Goal: Information Seeking & Learning: Learn about a topic

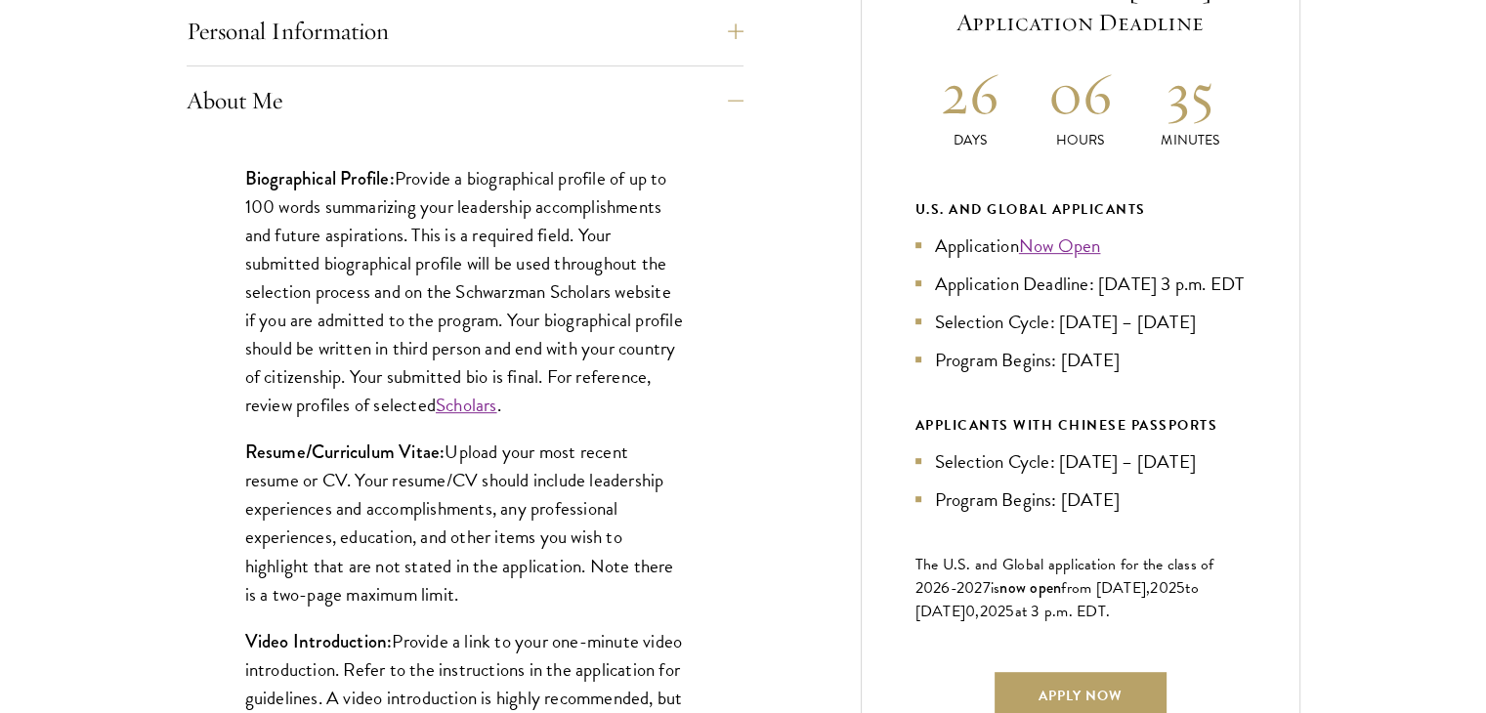
click at [664, 421] on div "Biographical Profile: Provide a biographical profile of up to 100 words summari…" at bounding box center [465, 609] width 557 height 948
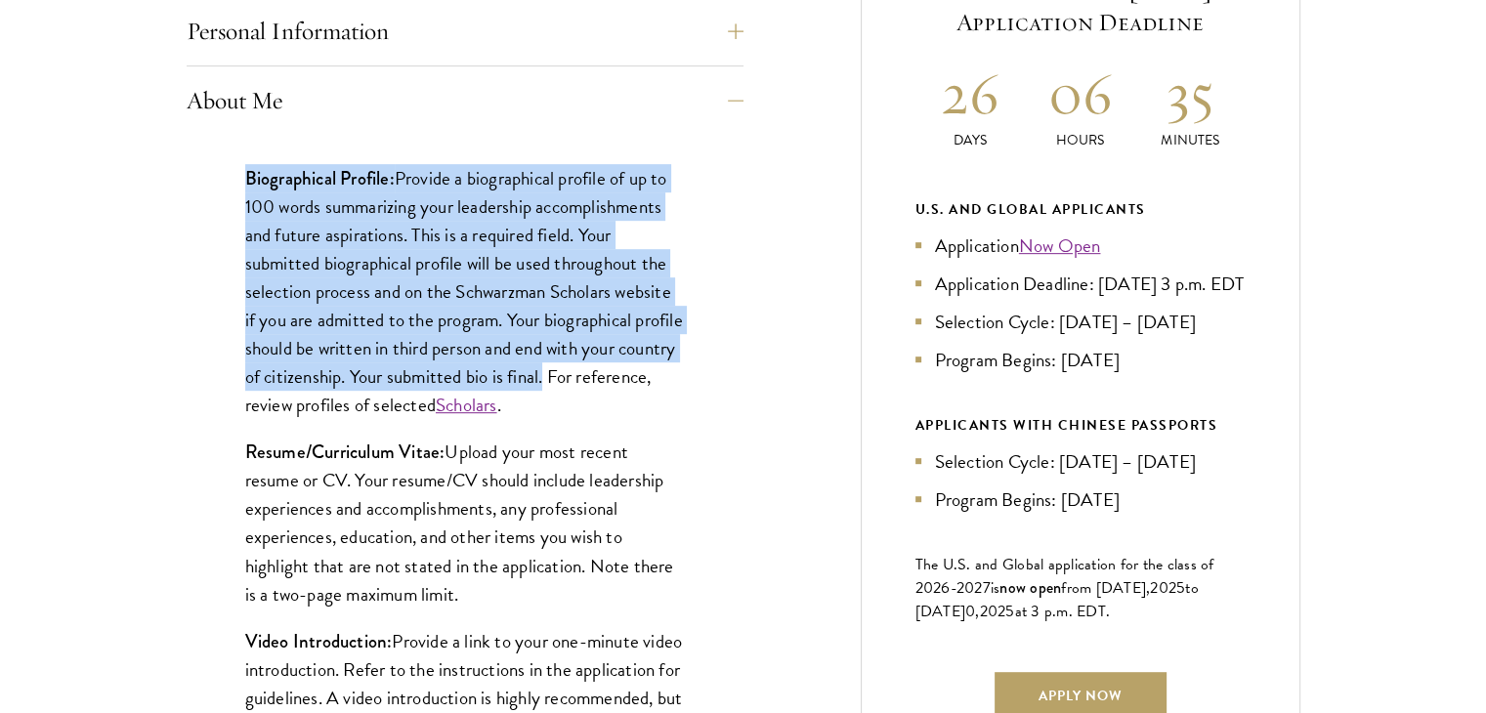
drag, startPoint x: 242, startPoint y: 171, endPoint x: 607, endPoint y: 372, distance: 416.3
click at [607, 372] on div "Biographical Profile: Provide a biographical profile of up to 100 words summari…" at bounding box center [465, 609] width 557 height 948
copy p "Biographical Profile: Provide a biographical profile of up to 100 words summari…"
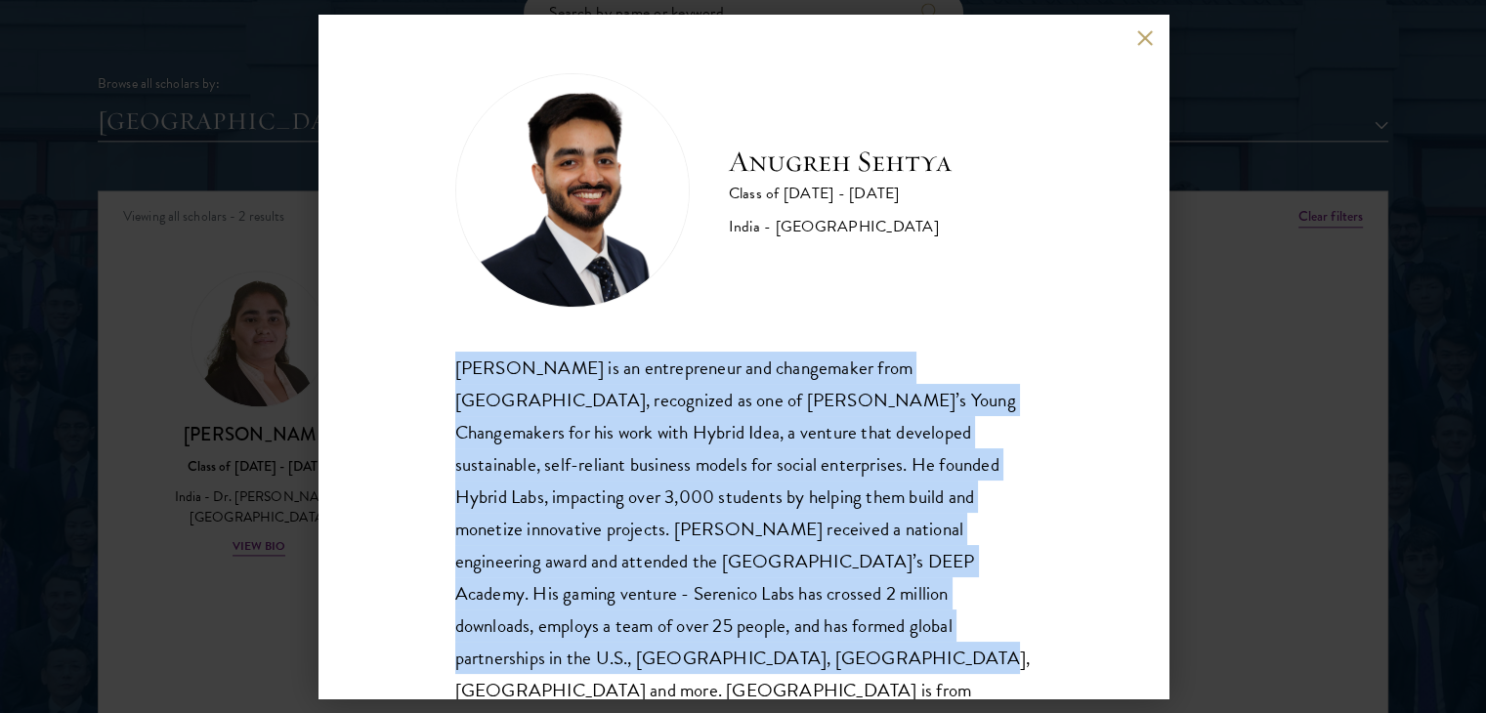
scroll to position [34, 0]
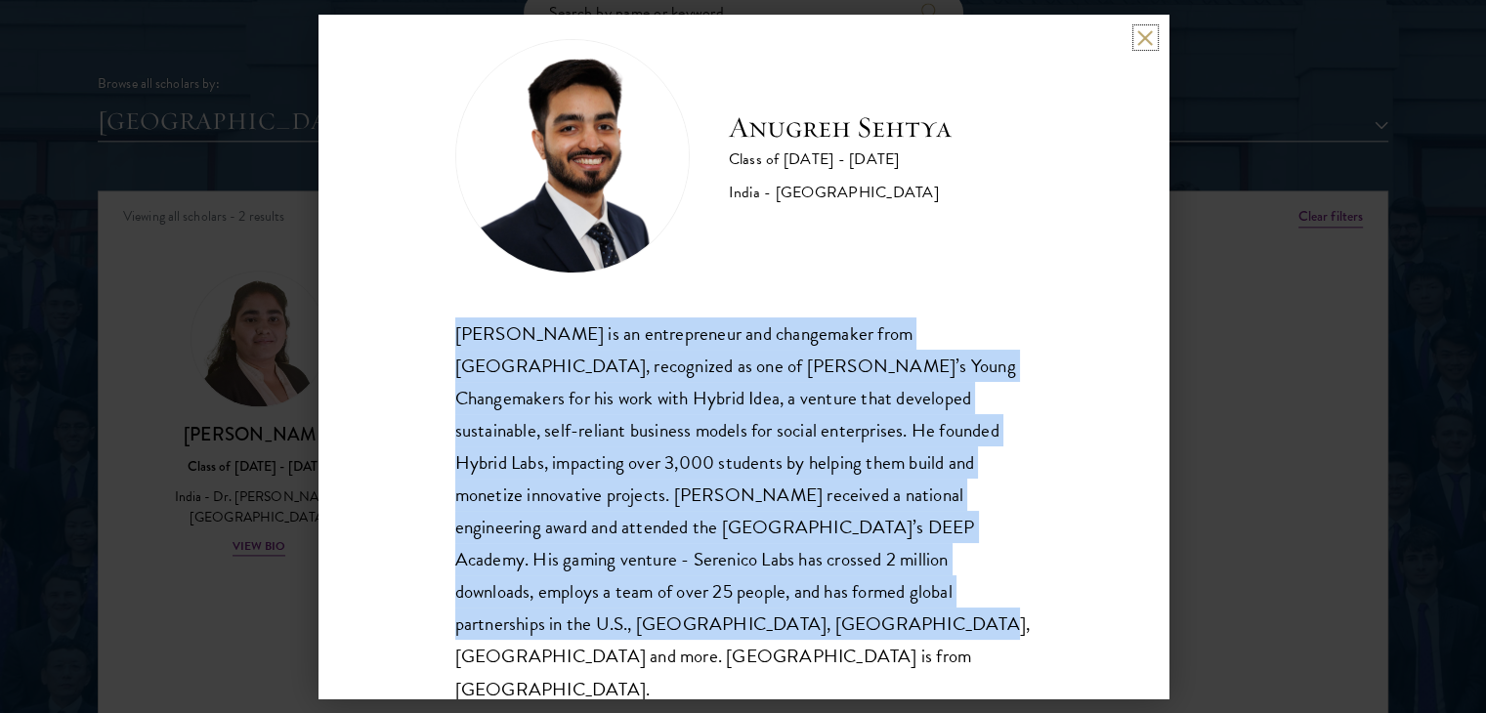
click at [1144, 41] on button at bounding box center [1145, 37] width 17 height 17
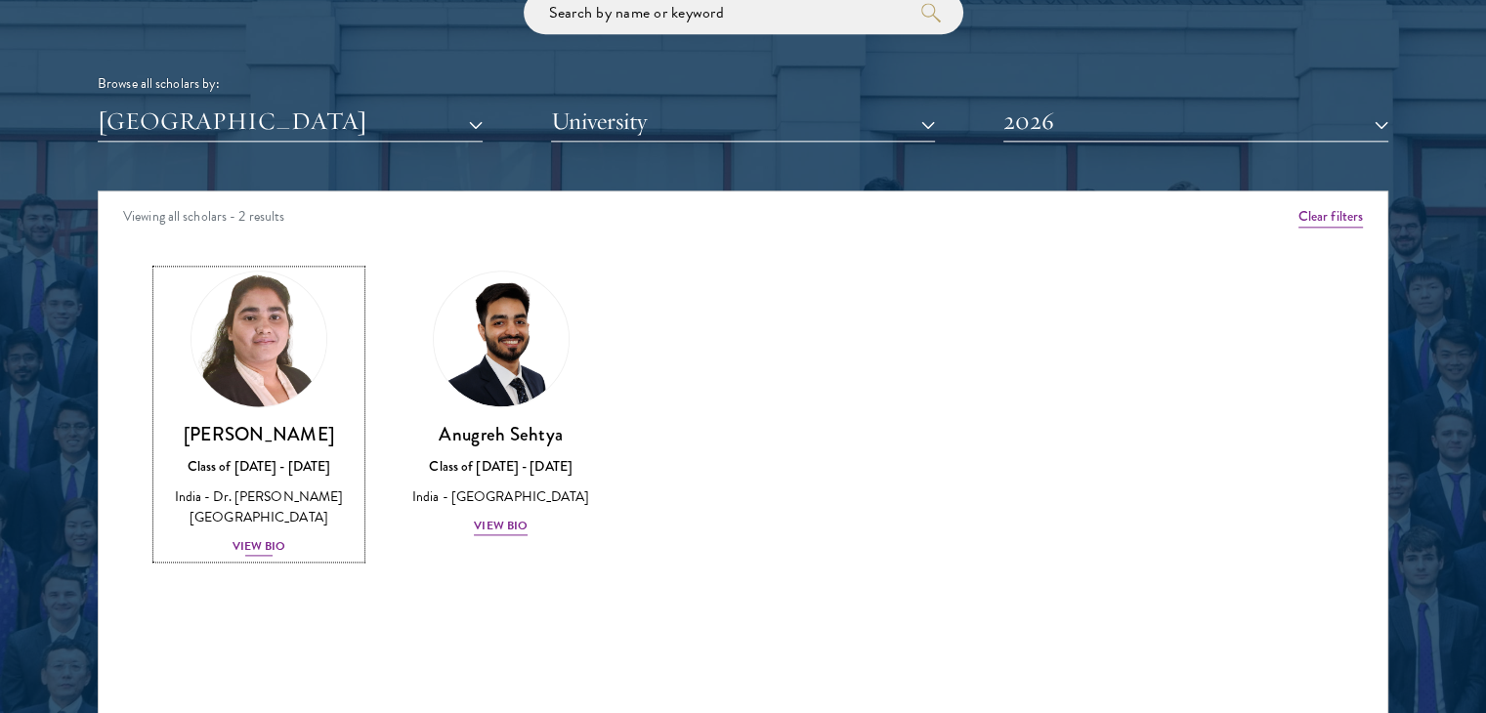
click at [262, 551] on div "View Bio" at bounding box center [260, 546] width 54 height 19
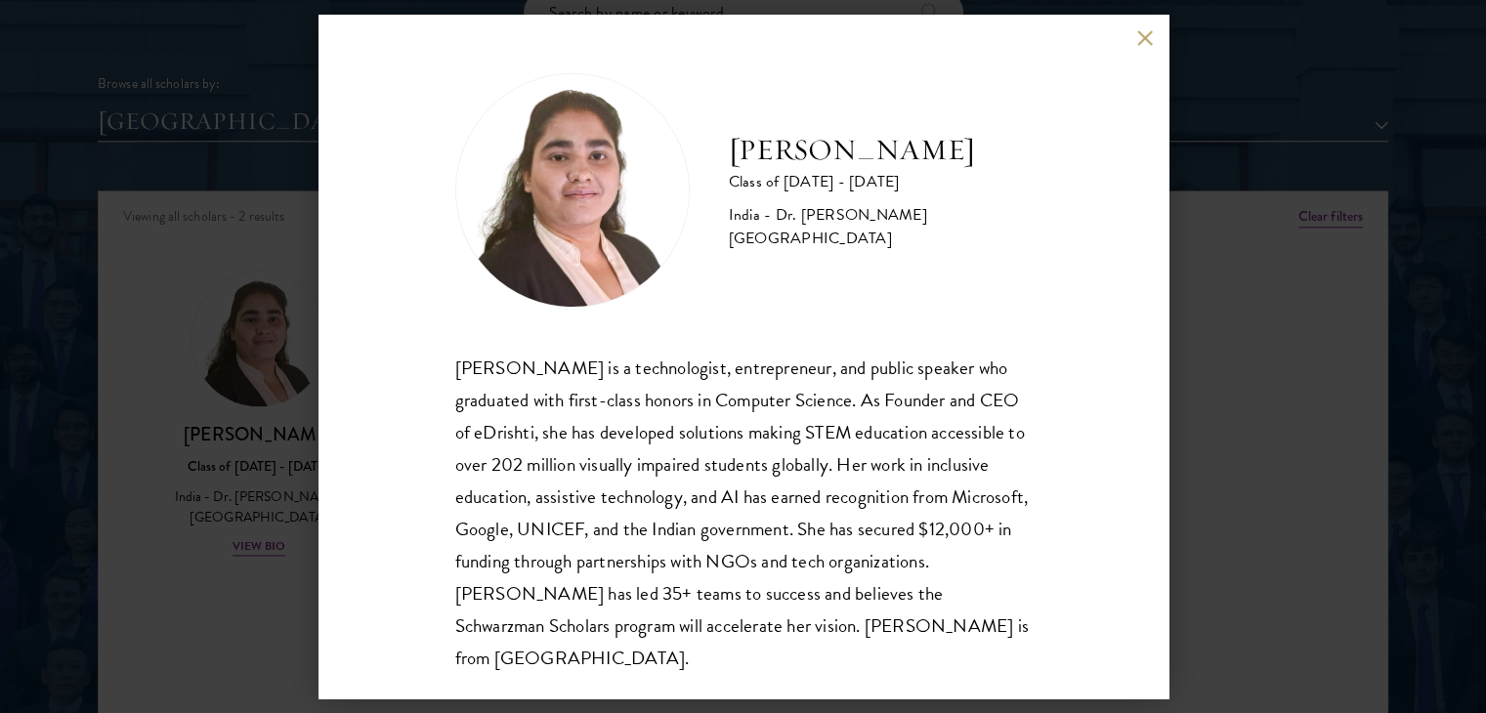
scroll to position [2, 0]
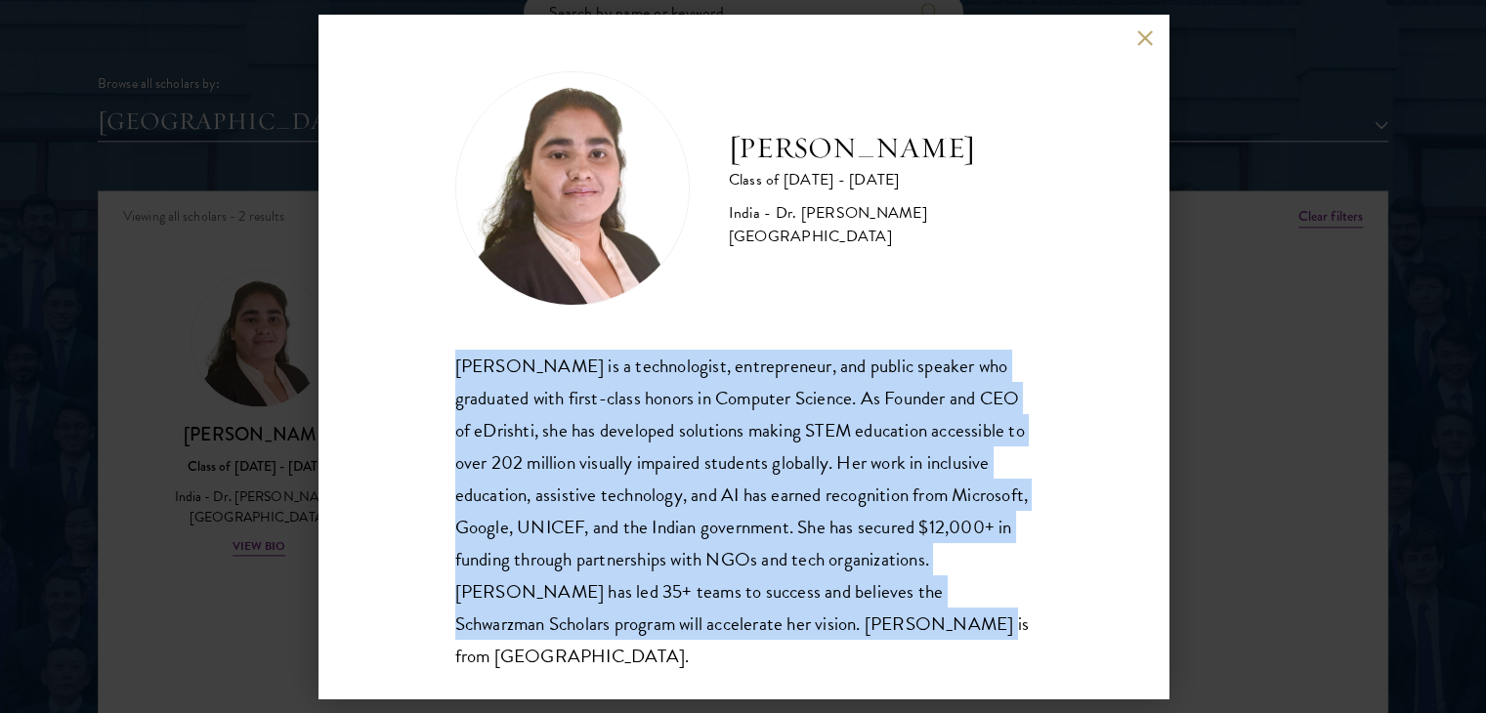
drag, startPoint x: 455, startPoint y: 365, endPoint x: 1019, endPoint y: 622, distance: 619.6
click at [1019, 622] on div "[PERSON_NAME] Class of [DATE] - [DATE] [GEOGRAPHIC_DATA] - Dr. [PERSON_NAME][GE…" at bounding box center [744, 357] width 850 height 684
copy div "[PERSON_NAME] is a technologist, entrepreneur, and public speaker who graduated…"
click at [1137, 34] on button at bounding box center [1145, 37] width 17 height 17
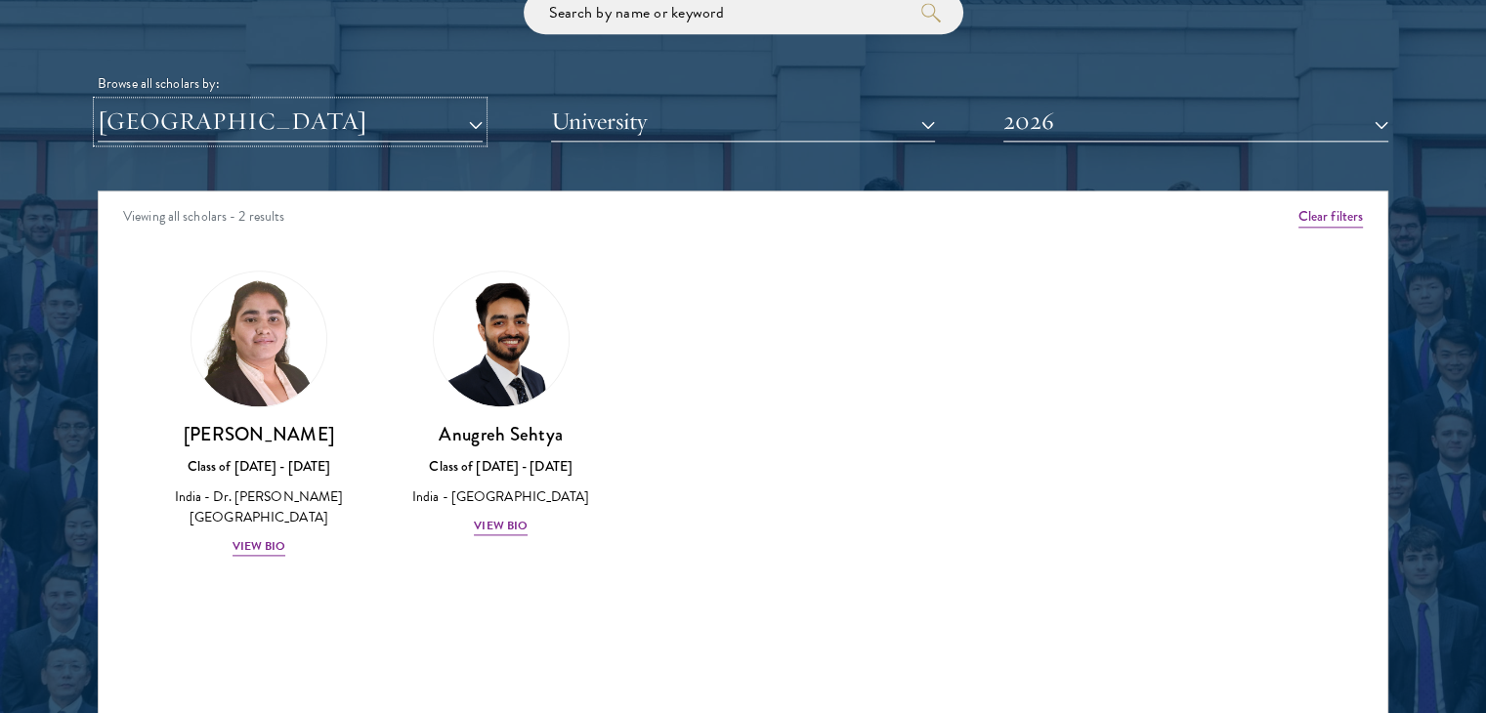
click at [459, 123] on button "[GEOGRAPHIC_DATA]" at bounding box center [290, 122] width 385 height 40
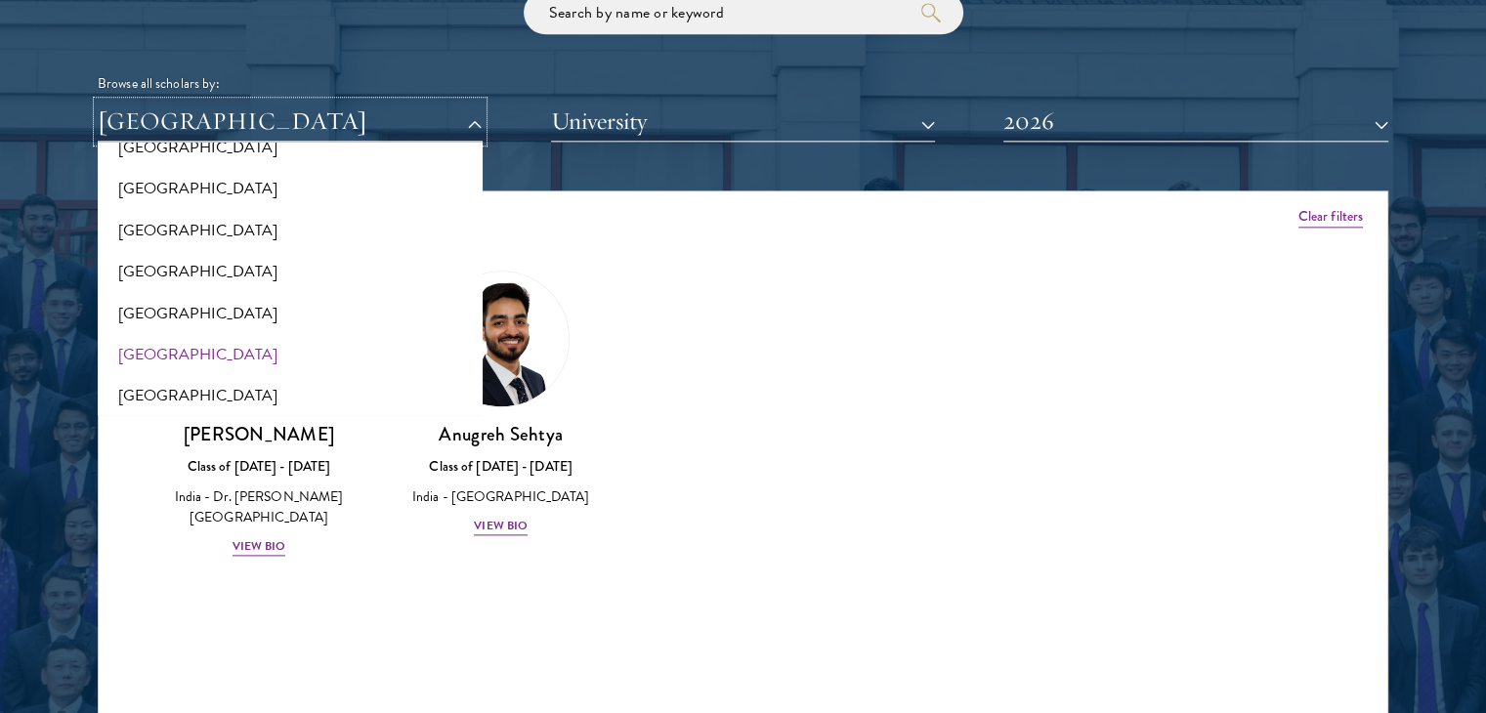
scroll to position [2689, 0]
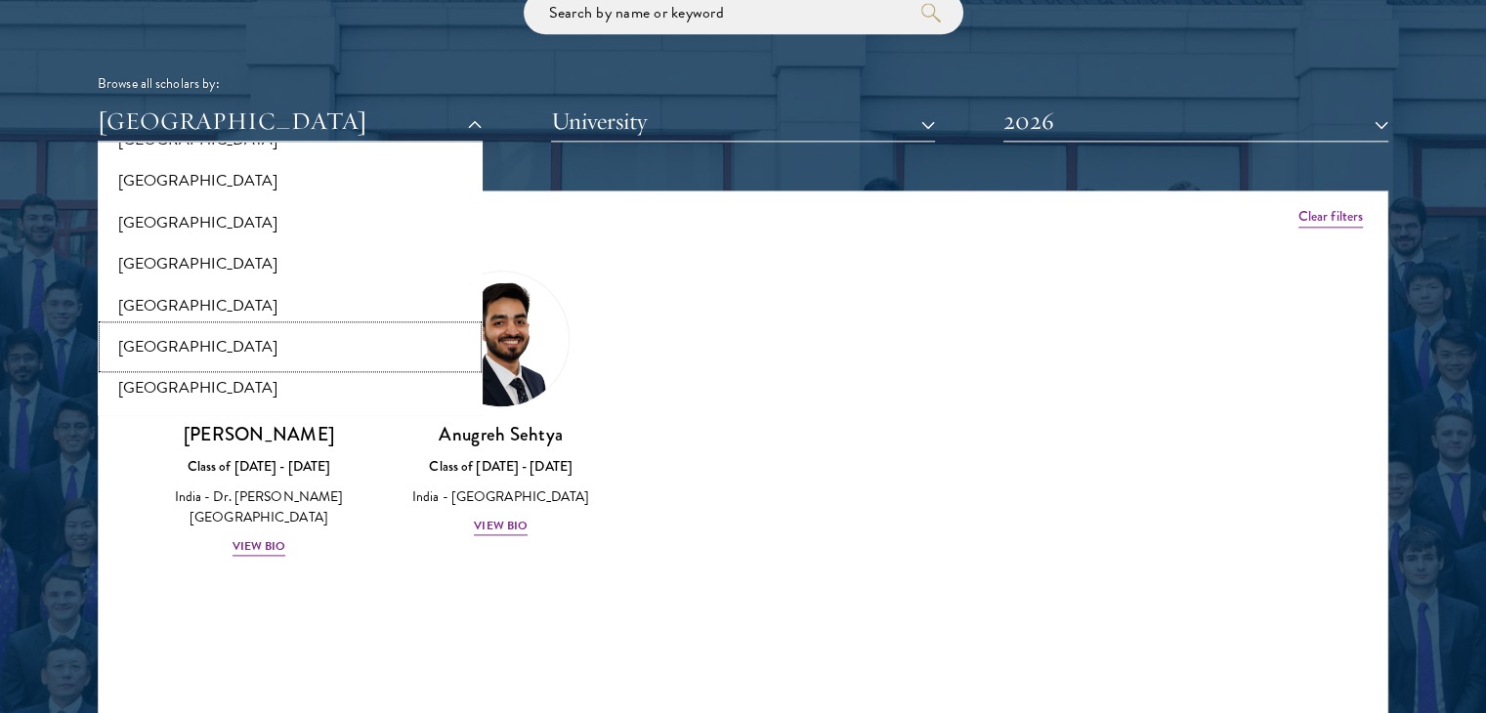
click at [198, 346] on button "[GEOGRAPHIC_DATA]" at bounding box center [290, 346] width 373 height 41
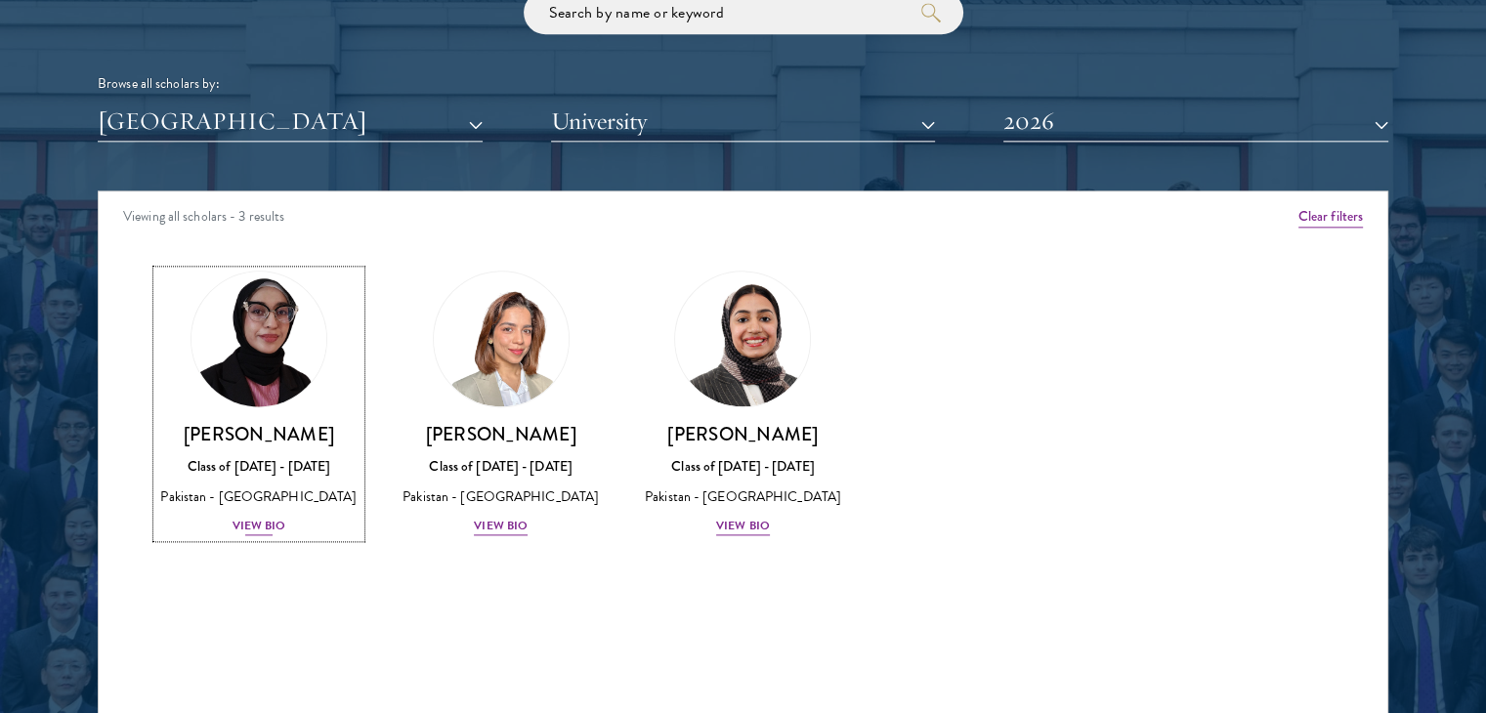
click at [267, 524] on div "View Bio" at bounding box center [260, 526] width 54 height 19
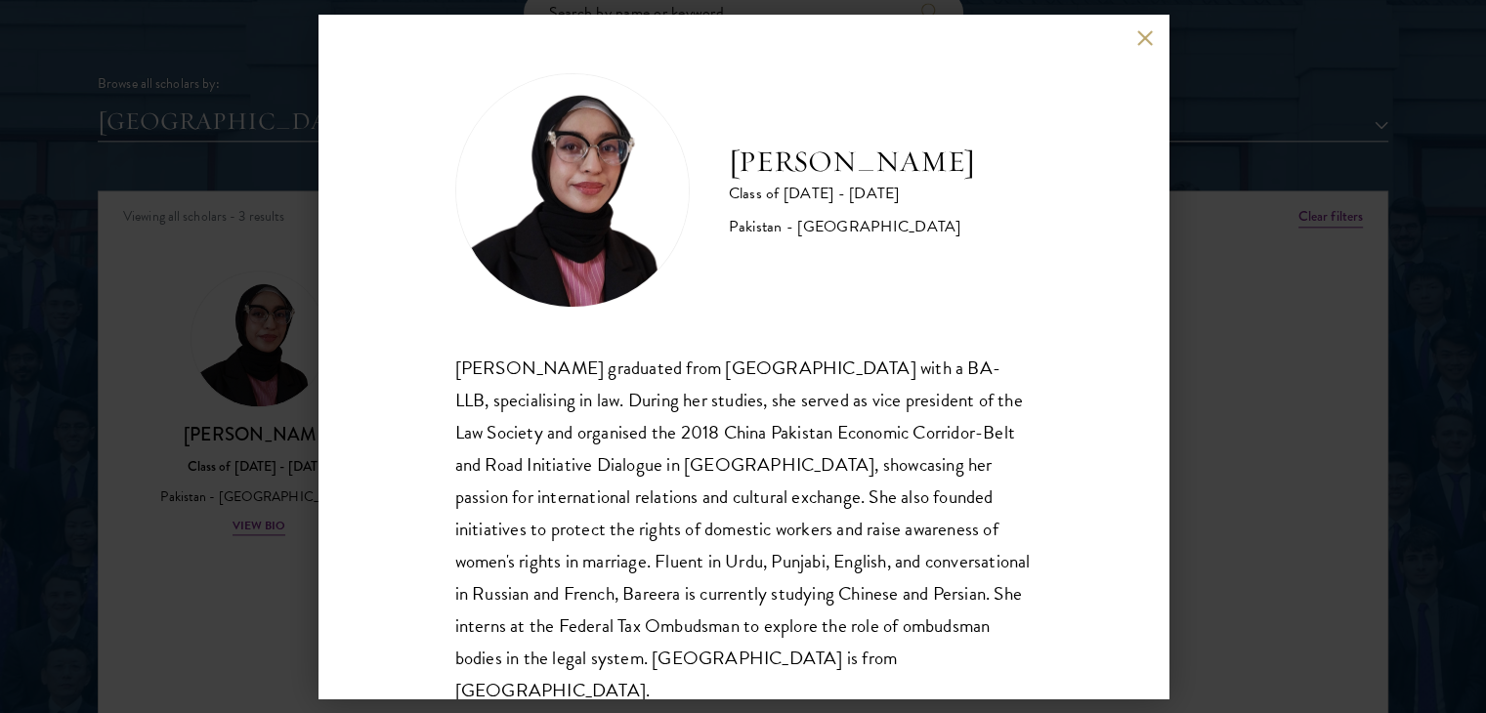
scroll to position [34, 0]
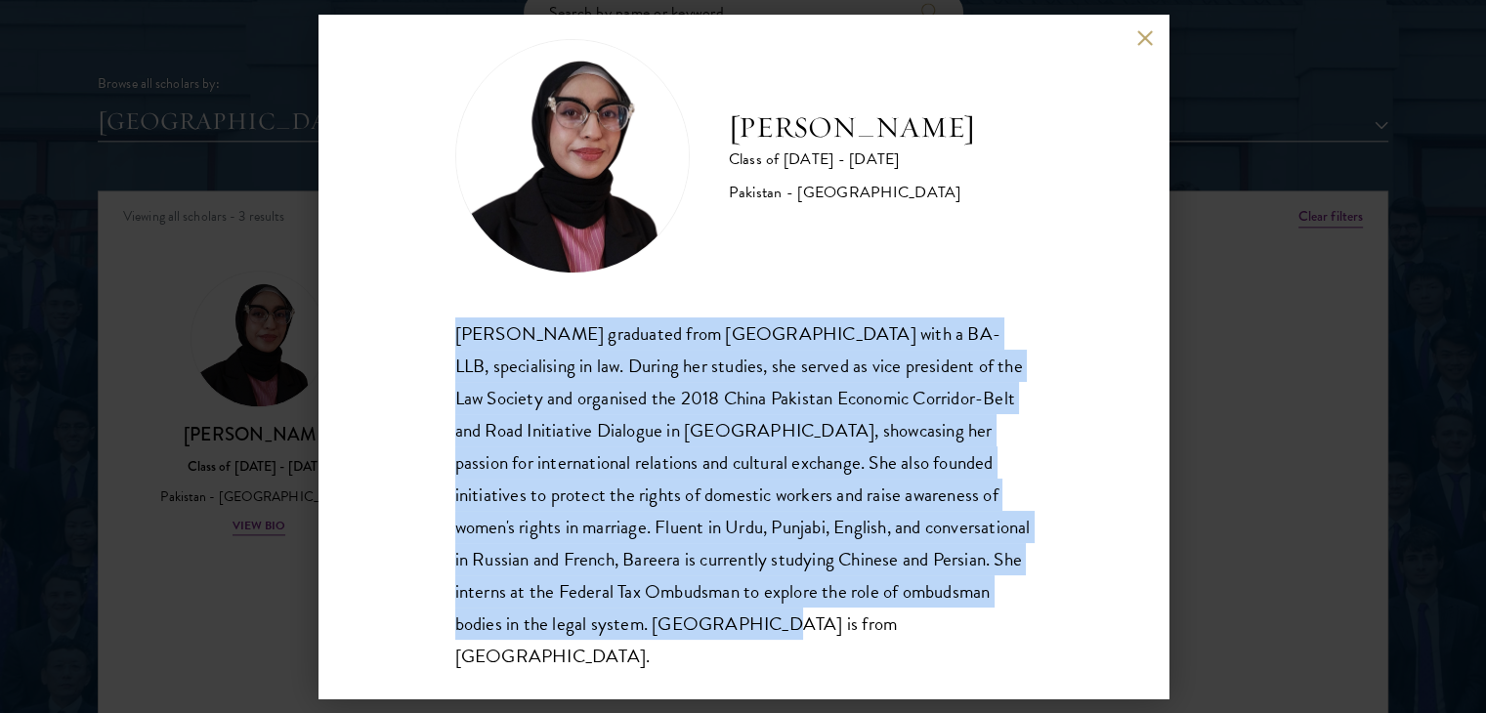
drag, startPoint x: 453, startPoint y: 333, endPoint x: 793, endPoint y: 630, distance: 451.5
click at [793, 630] on div "[PERSON_NAME] graduated from [GEOGRAPHIC_DATA] with a BA-LLB, specialising in l…" at bounding box center [743, 496] width 576 height 356
copy div "[PERSON_NAME] graduated from [GEOGRAPHIC_DATA] with a BA-LLB, specialising in l…"
click at [1145, 40] on button at bounding box center [1145, 37] width 17 height 17
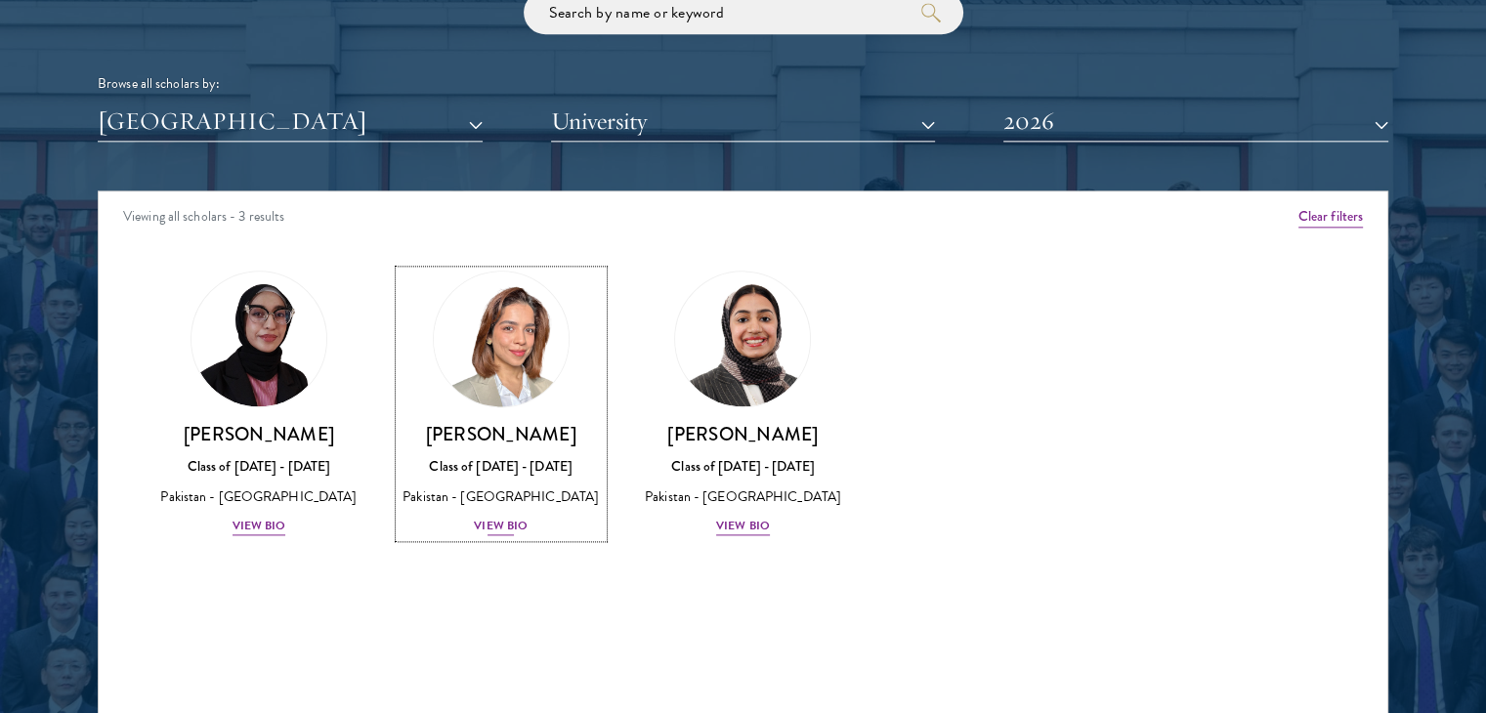
click at [499, 535] on div "View Bio" at bounding box center [501, 526] width 54 height 19
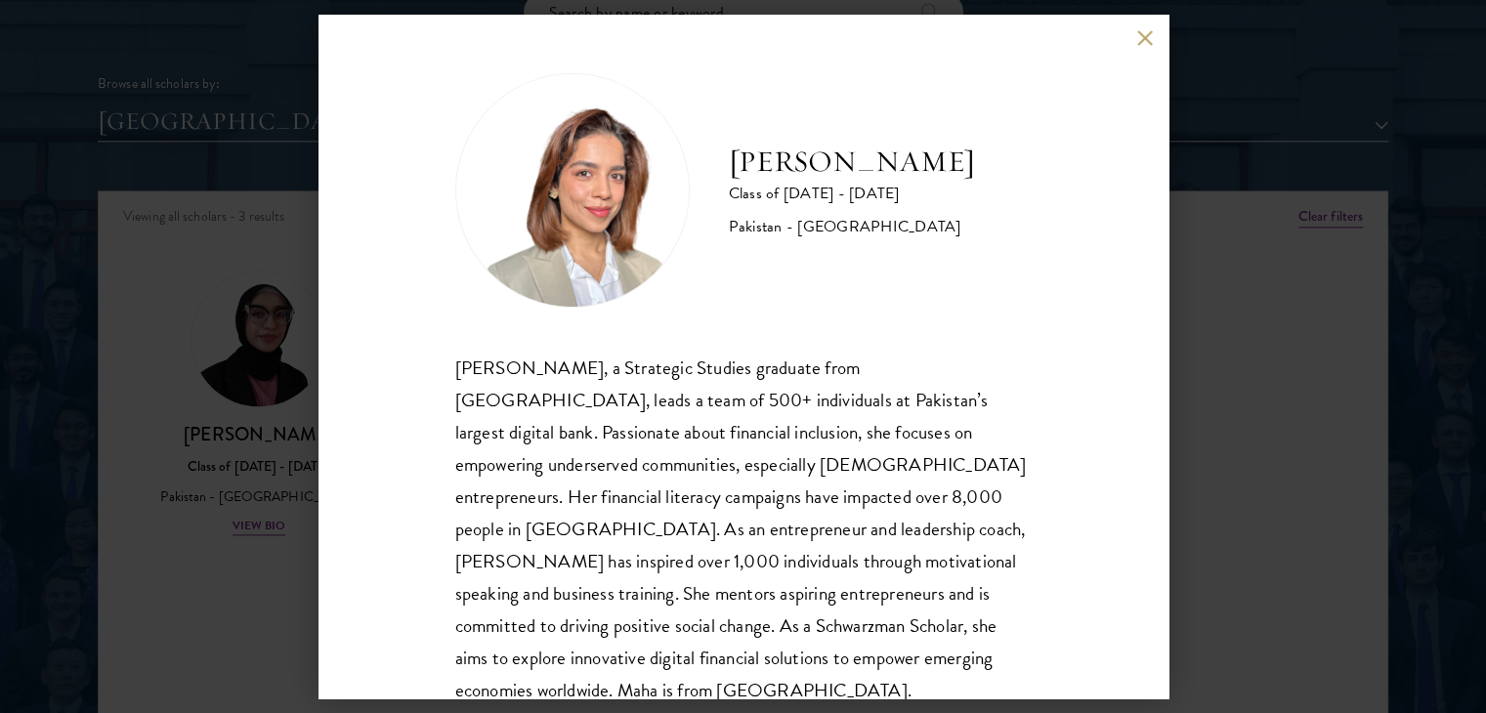
scroll to position [66, 0]
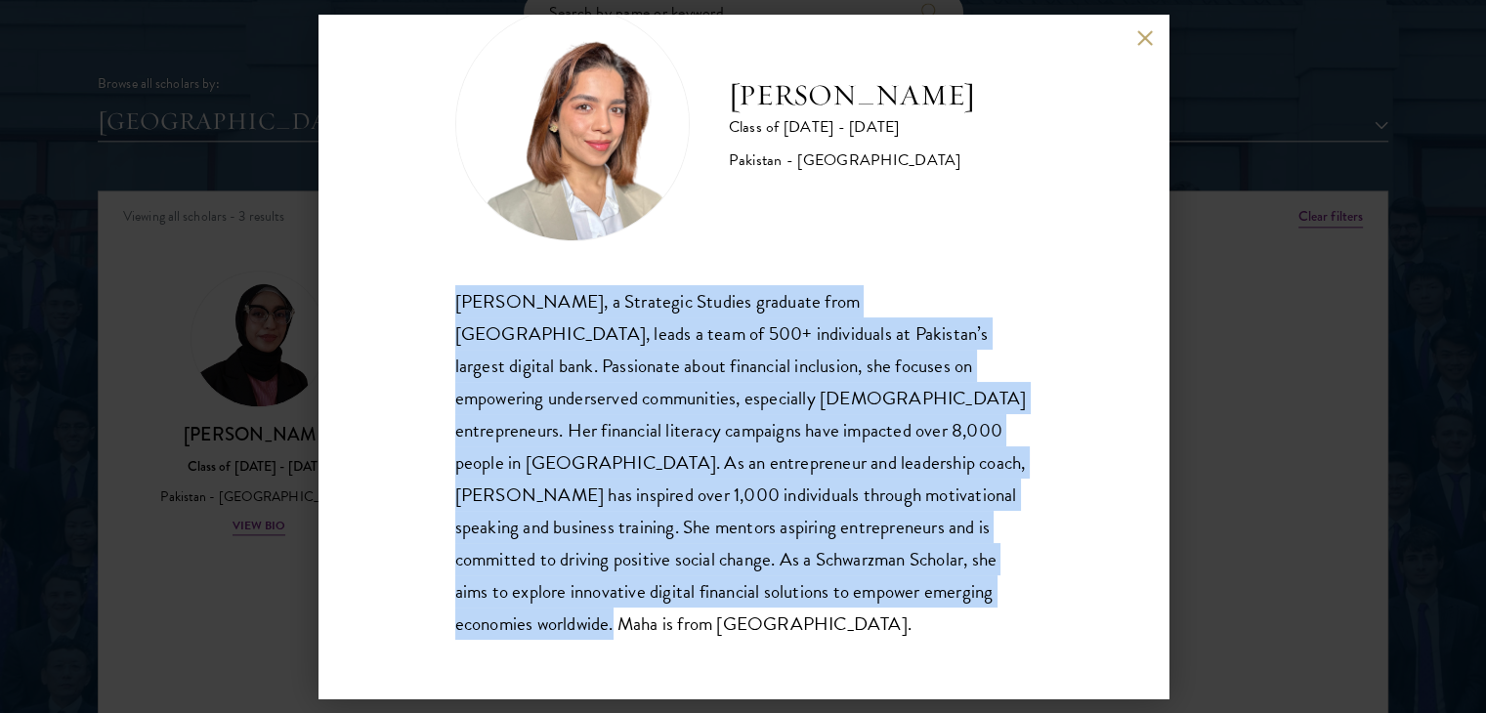
drag, startPoint x: 456, startPoint y: 294, endPoint x: 580, endPoint y: 611, distance: 340.0
click at [580, 611] on div "[PERSON_NAME], a Strategic Studies graduate from [GEOGRAPHIC_DATA], leads a tea…" at bounding box center [743, 463] width 576 height 356
copy div "[PERSON_NAME], a Strategic Studies graduate from [GEOGRAPHIC_DATA], leads a tea…"
click at [1147, 32] on button at bounding box center [1145, 37] width 17 height 17
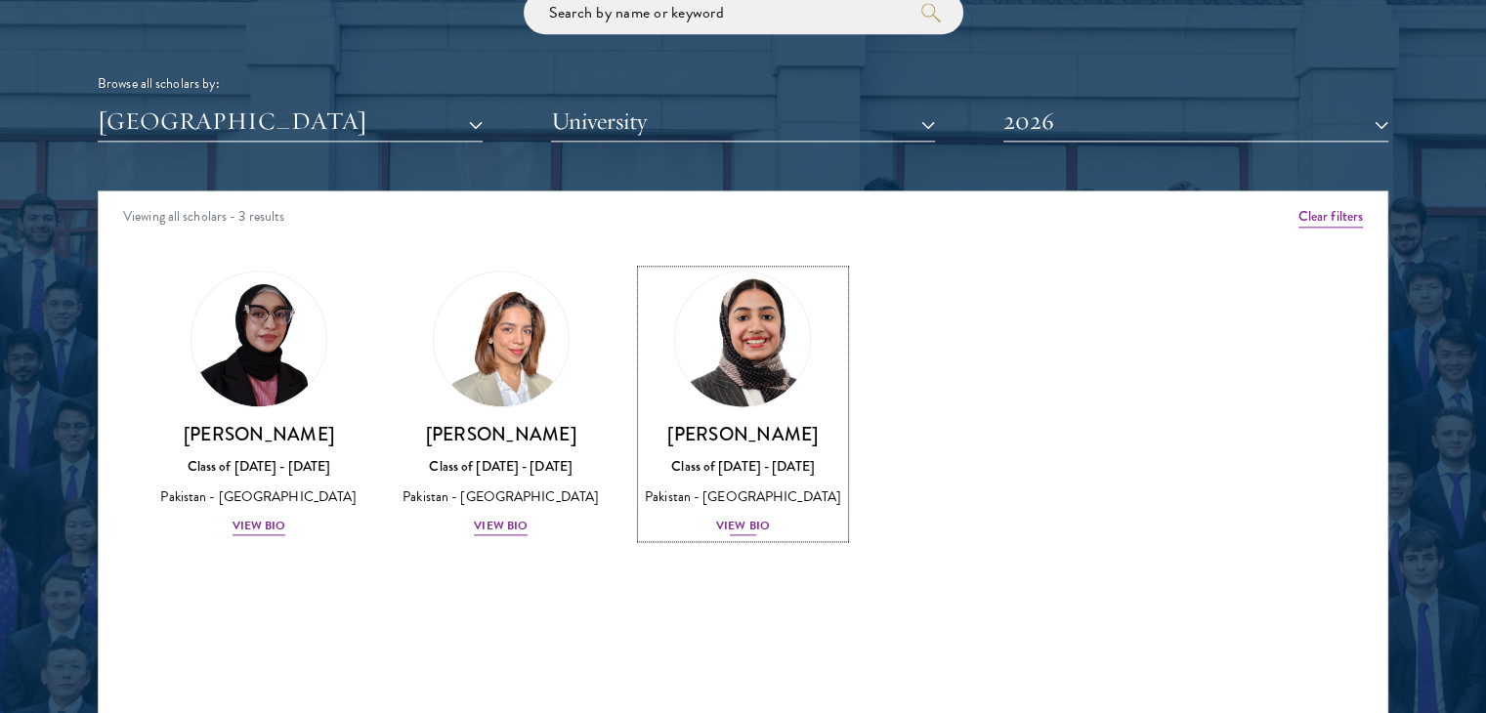
click at [737, 517] on div "View Bio" at bounding box center [743, 526] width 54 height 19
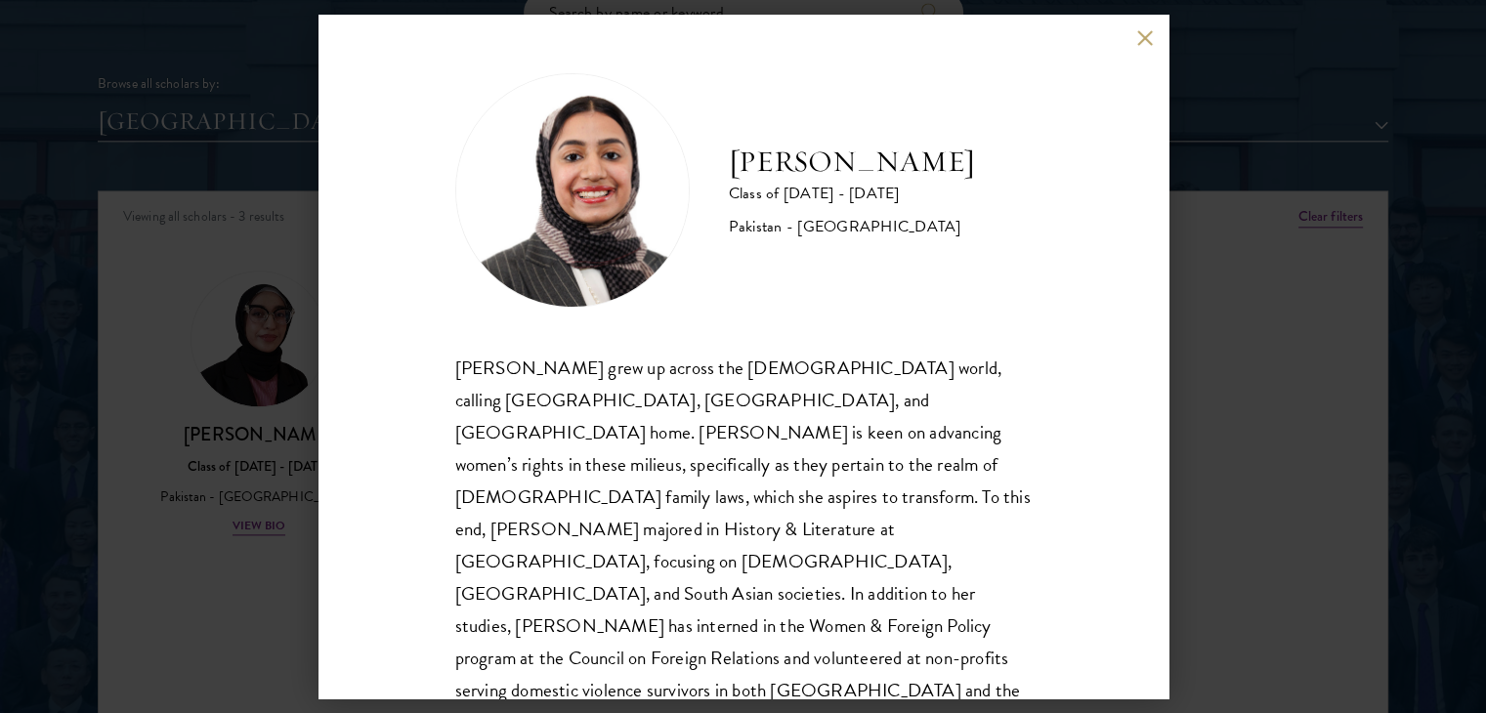
scroll to position [2, 0]
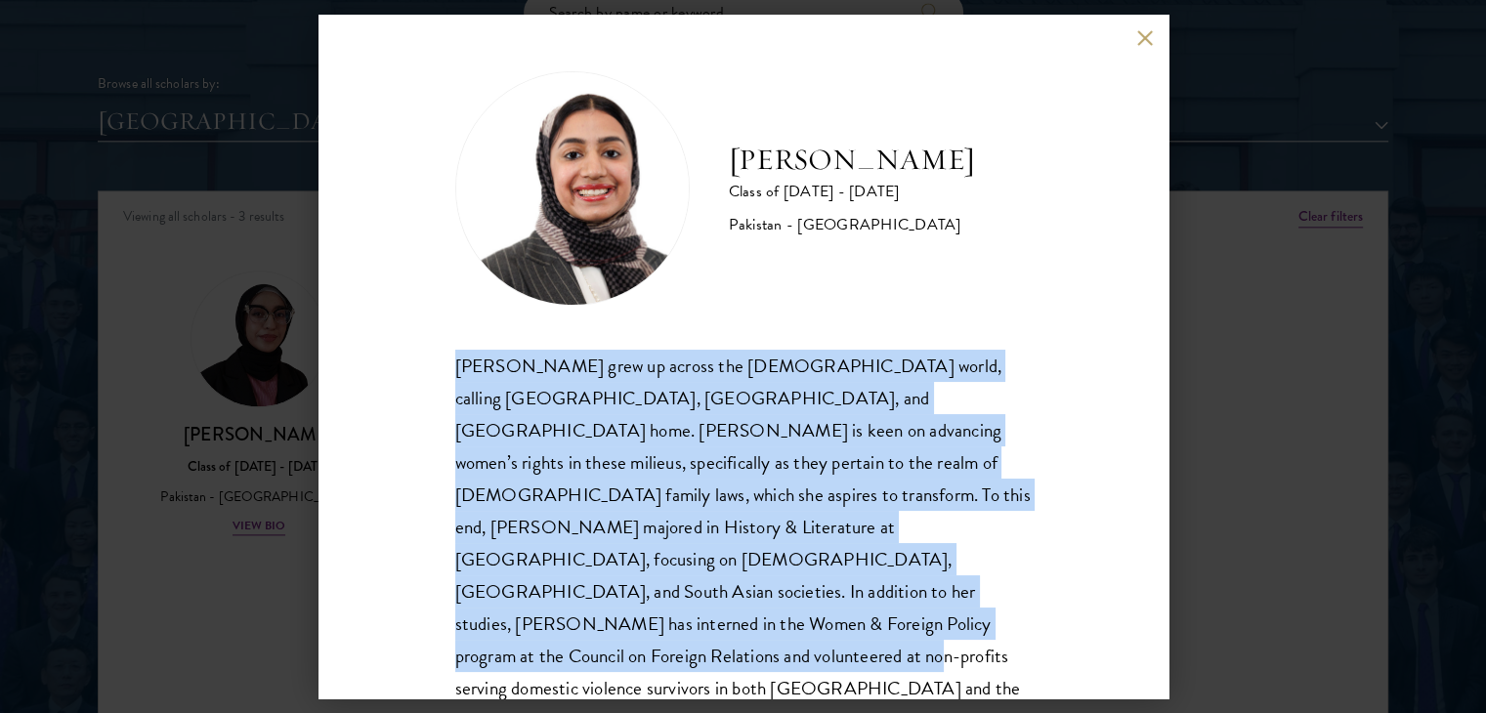
drag, startPoint x: 453, startPoint y: 368, endPoint x: 630, endPoint y: 626, distance: 312.7
click at [630, 626] on div "[PERSON_NAME] grew up across the [DEMOGRAPHIC_DATA] world, calling [GEOGRAPHIC_…" at bounding box center [743, 544] width 576 height 388
copy div "[PERSON_NAME] grew up across the [DEMOGRAPHIC_DATA] world, calling [GEOGRAPHIC_…"
click at [1145, 33] on button at bounding box center [1145, 37] width 17 height 17
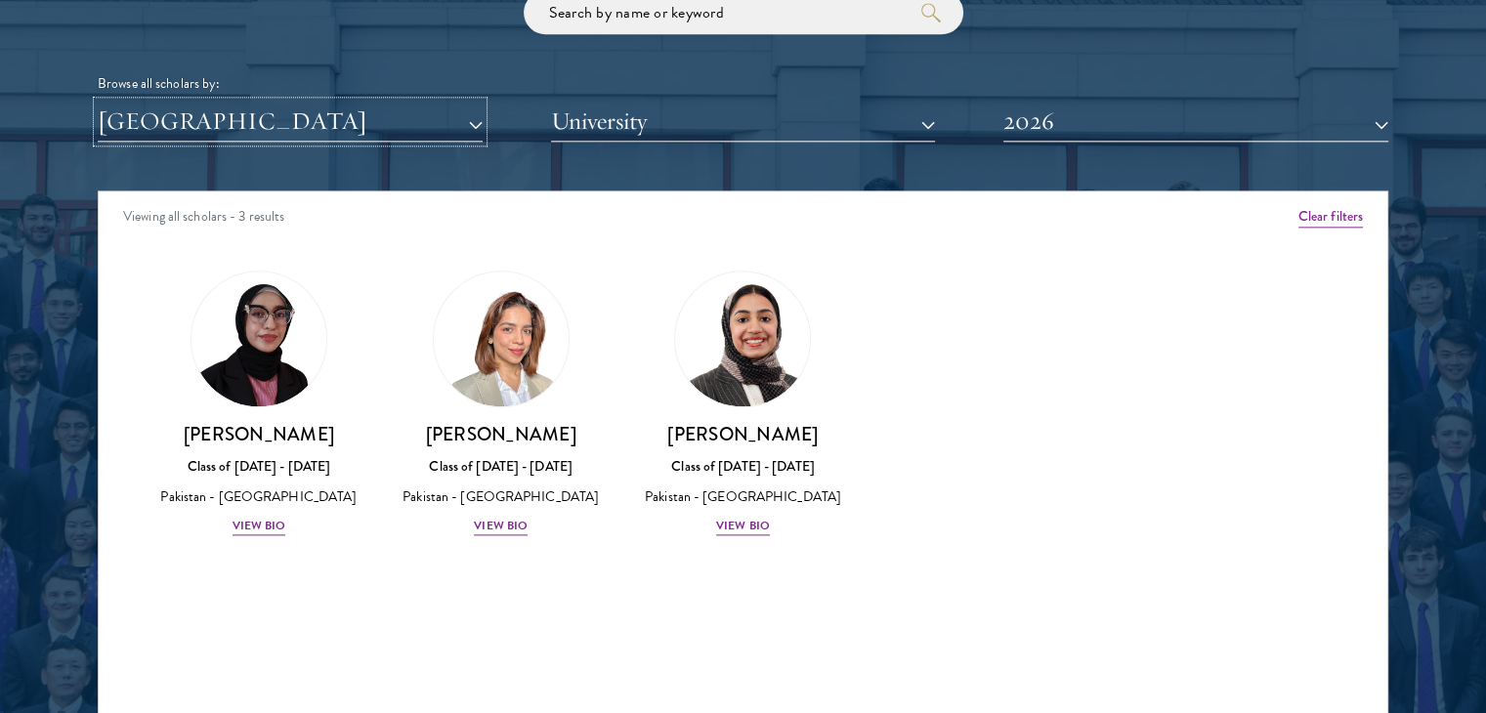
click at [476, 124] on button "[GEOGRAPHIC_DATA]" at bounding box center [290, 122] width 385 height 40
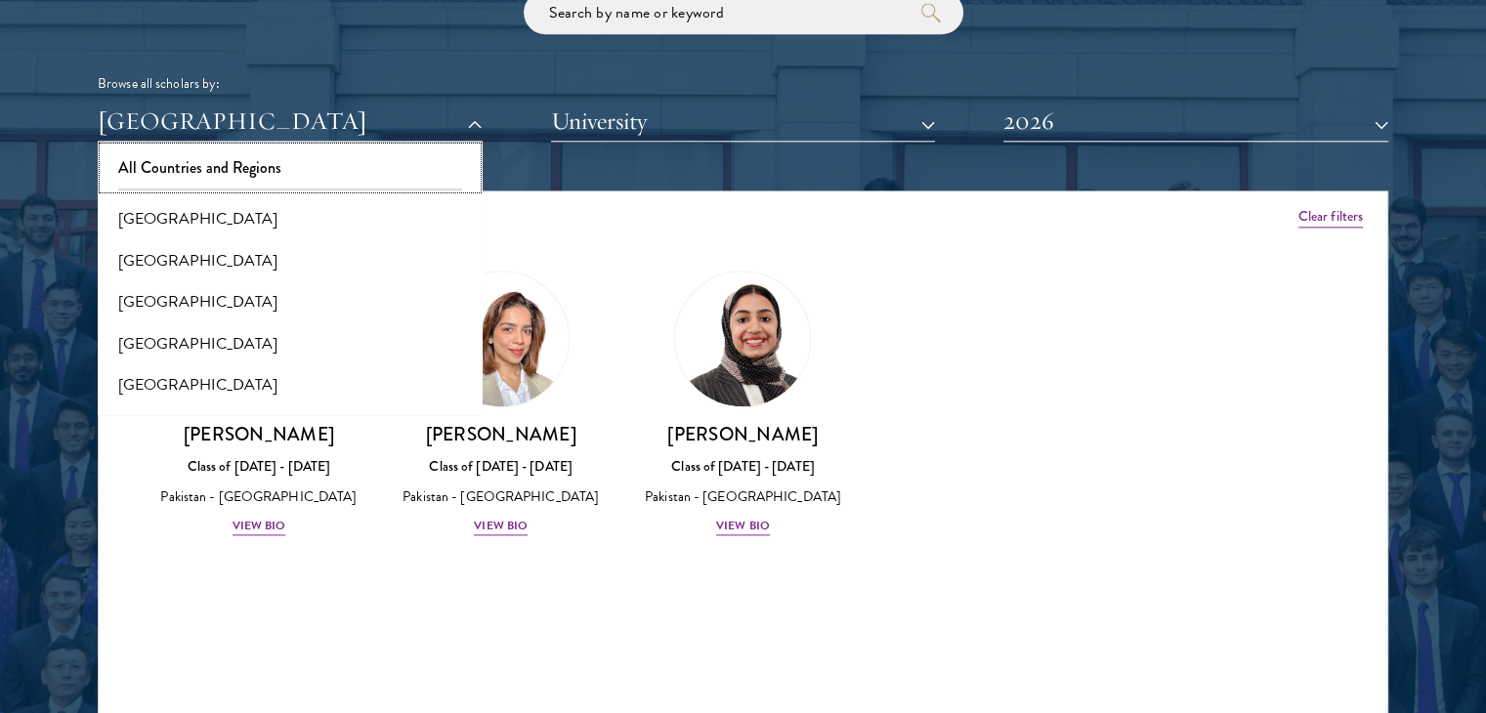
click at [365, 161] on button "All Countries and Regions" at bounding box center [290, 168] width 373 height 41
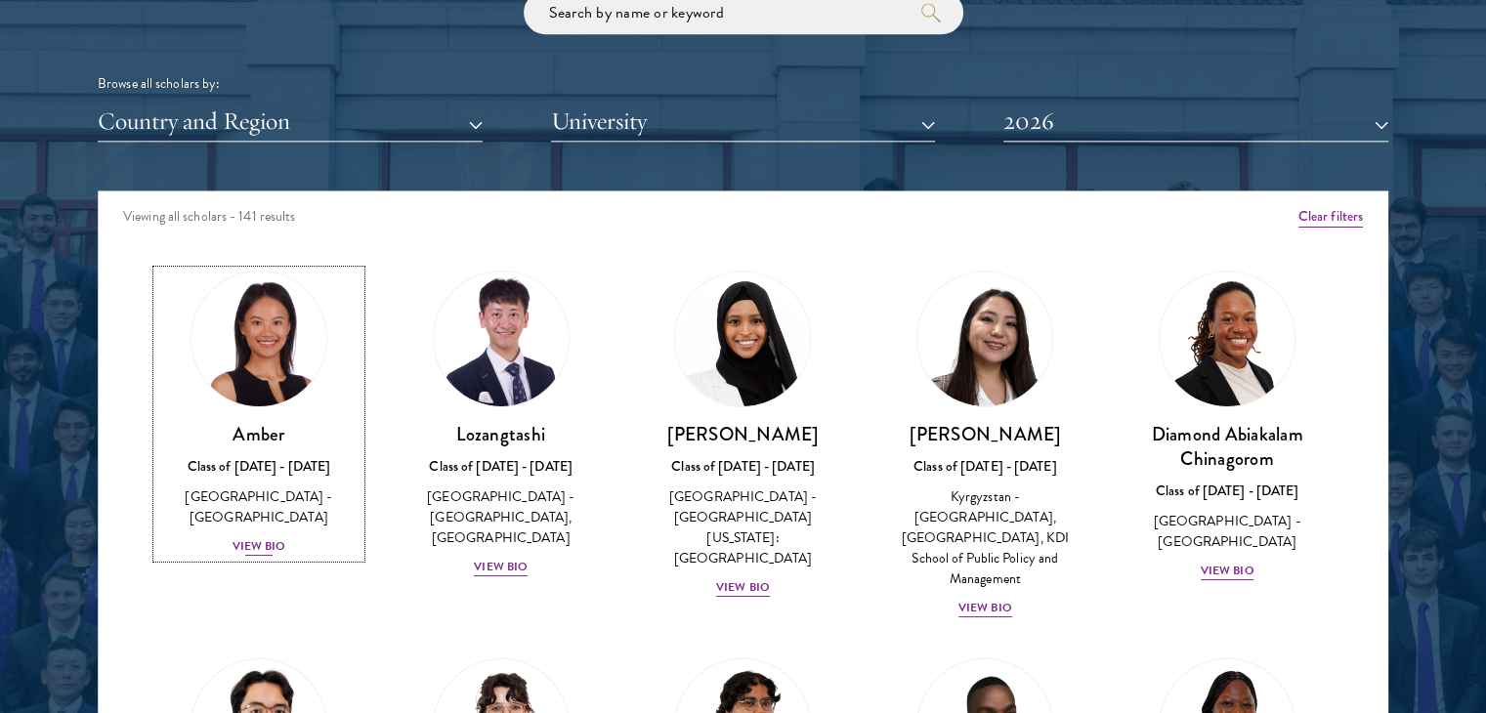
click at [272, 537] on div "View Bio" at bounding box center [260, 546] width 54 height 19
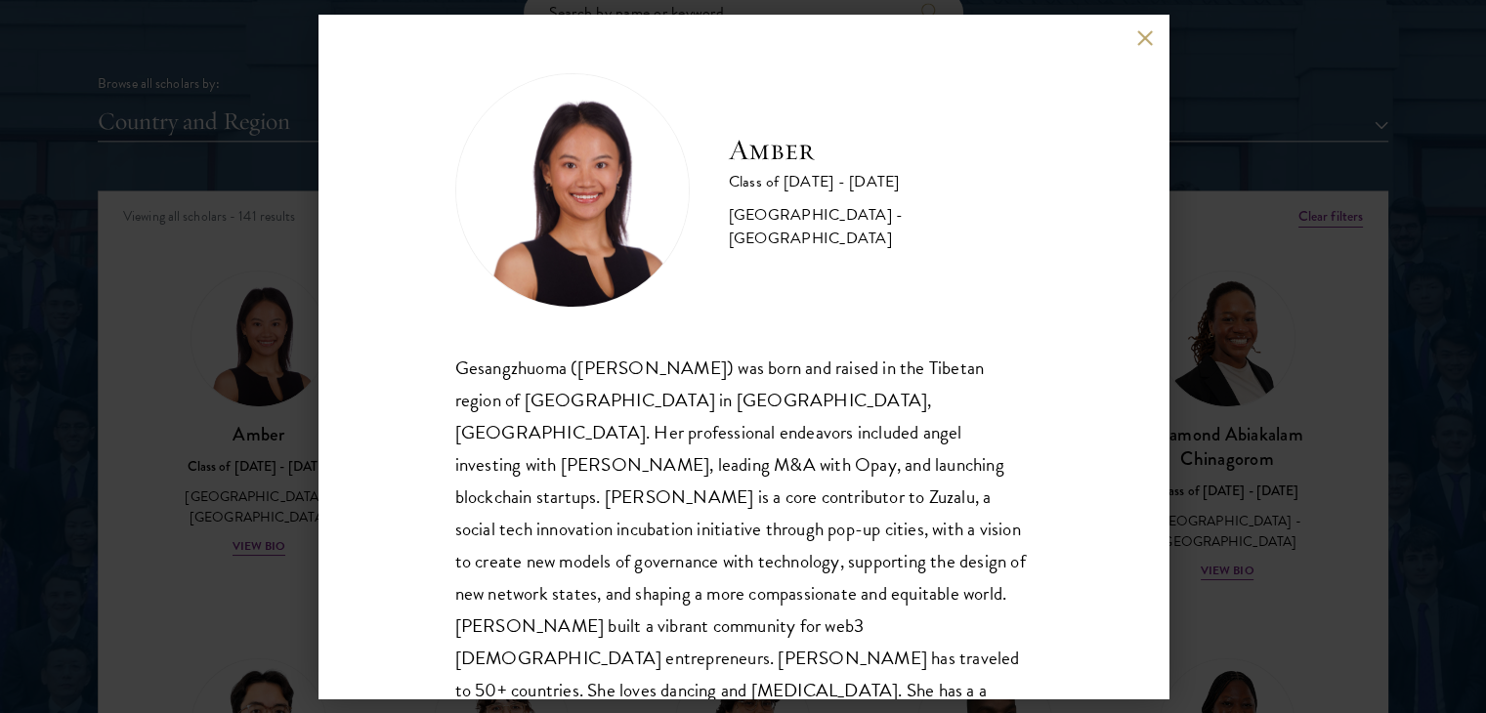
scroll to position [66, 0]
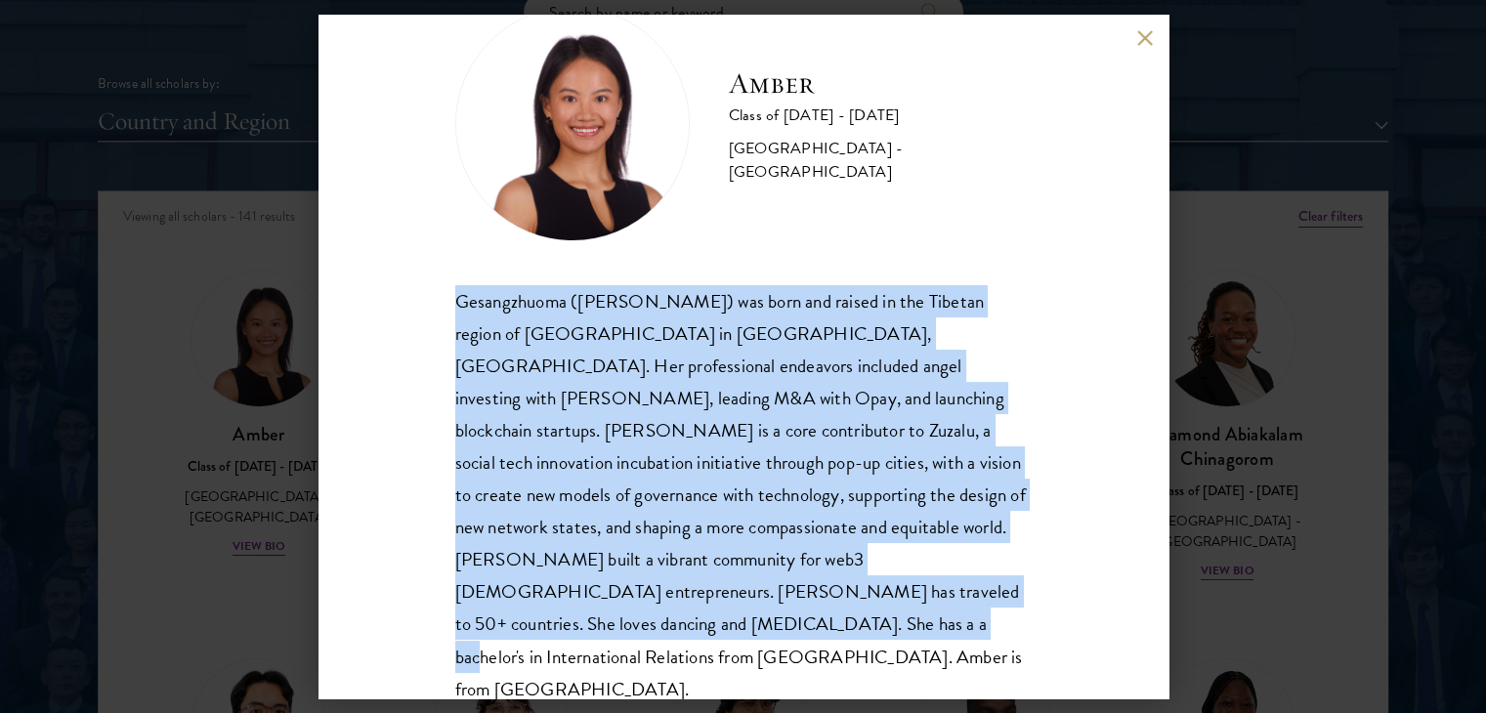
drag, startPoint x: 452, startPoint y: 300, endPoint x: 601, endPoint y: 616, distance: 348.8
click at [601, 616] on div "Amber Class of [DATE] - [DATE] [GEOGRAPHIC_DATA] - [GEOGRAPHIC_DATA] Gesangzhuo…" at bounding box center [744, 357] width 850 height 684
copy div "Gesangzhuoma ([PERSON_NAME]) was born and raised in the Tibetan region of [GEOG…"
click at [1144, 36] on button at bounding box center [1145, 37] width 17 height 17
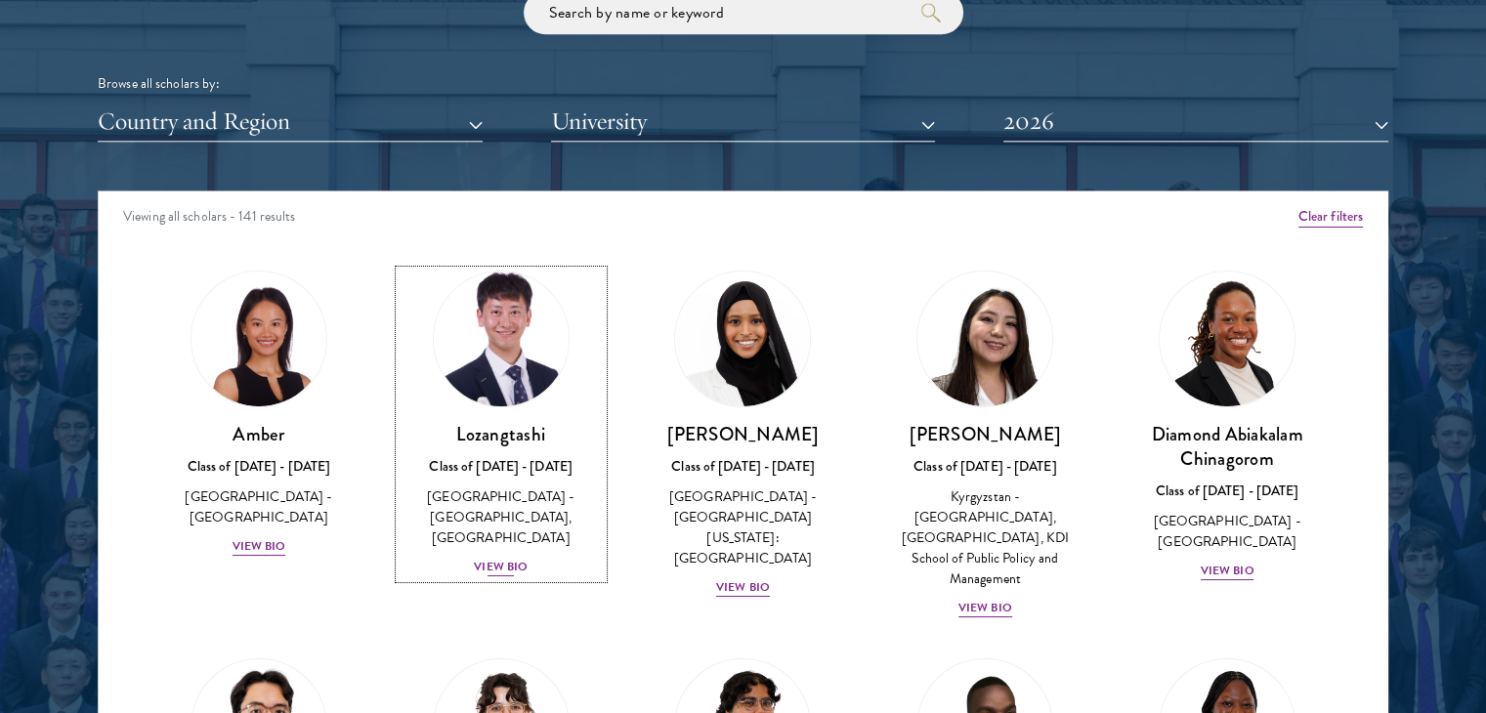
click at [504, 568] on div "View Bio" at bounding box center [501, 567] width 54 height 19
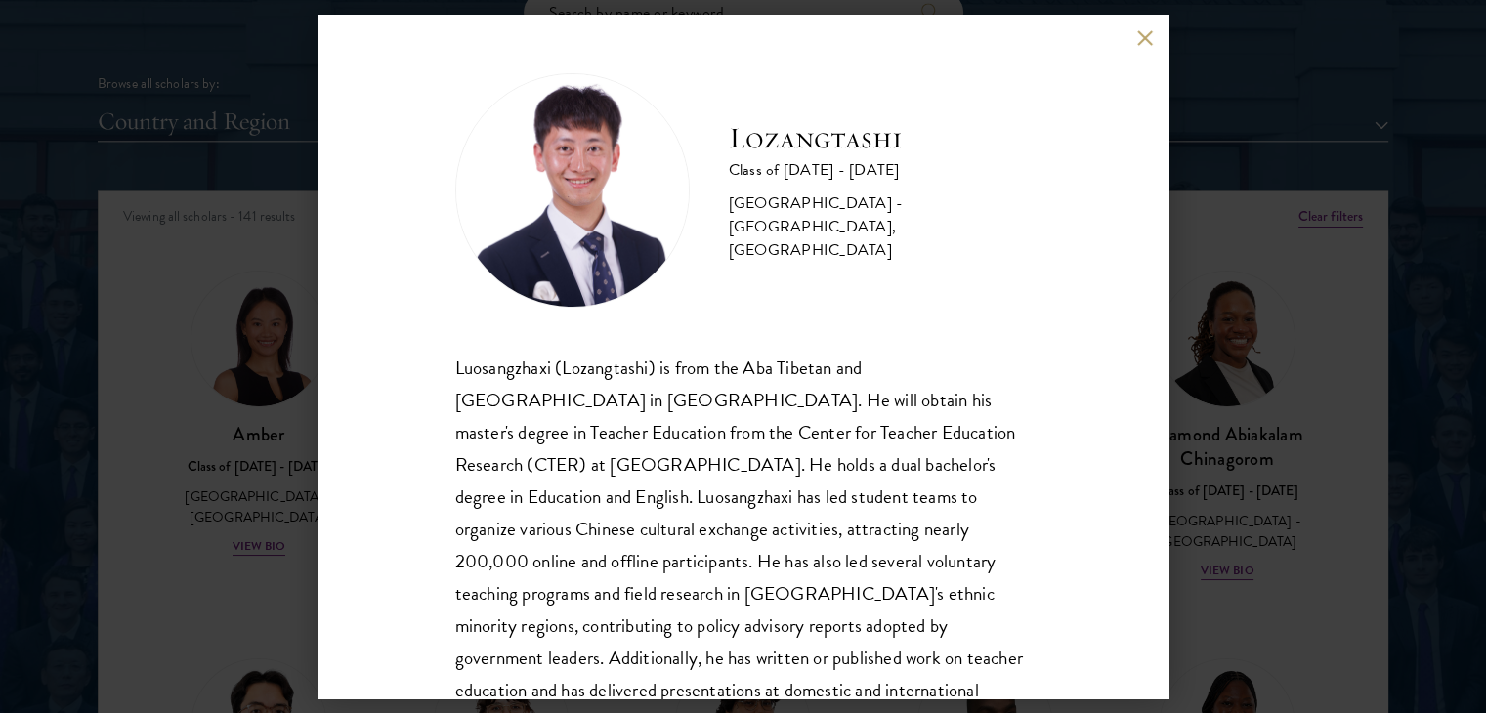
scroll to position [99, 0]
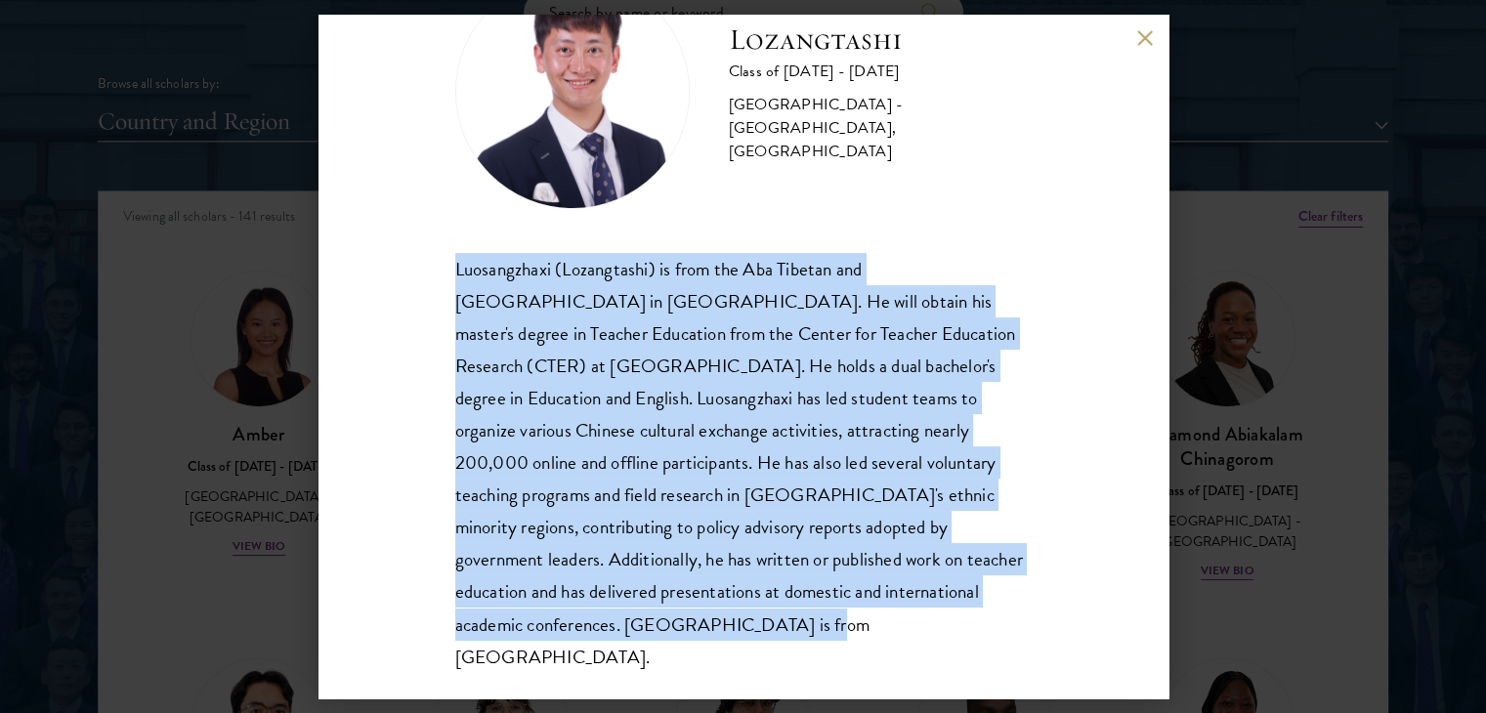
drag, startPoint x: 450, startPoint y: 264, endPoint x: 588, endPoint y: 618, distance: 380.5
click at [588, 618] on div "Lozangtashi Class of [DATE] - [DATE] [GEOGRAPHIC_DATA] - [GEOGRAPHIC_DATA], [GE…" at bounding box center [744, 357] width 850 height 684
copy div "Luosangzhaxi (Lozangtashi) is from the Aba Tibetan and [GEOGRAPHIC_DATA] in [GE…"
click at [1144, 29] on button at bounding box center [1145, 37] width 17 height 17
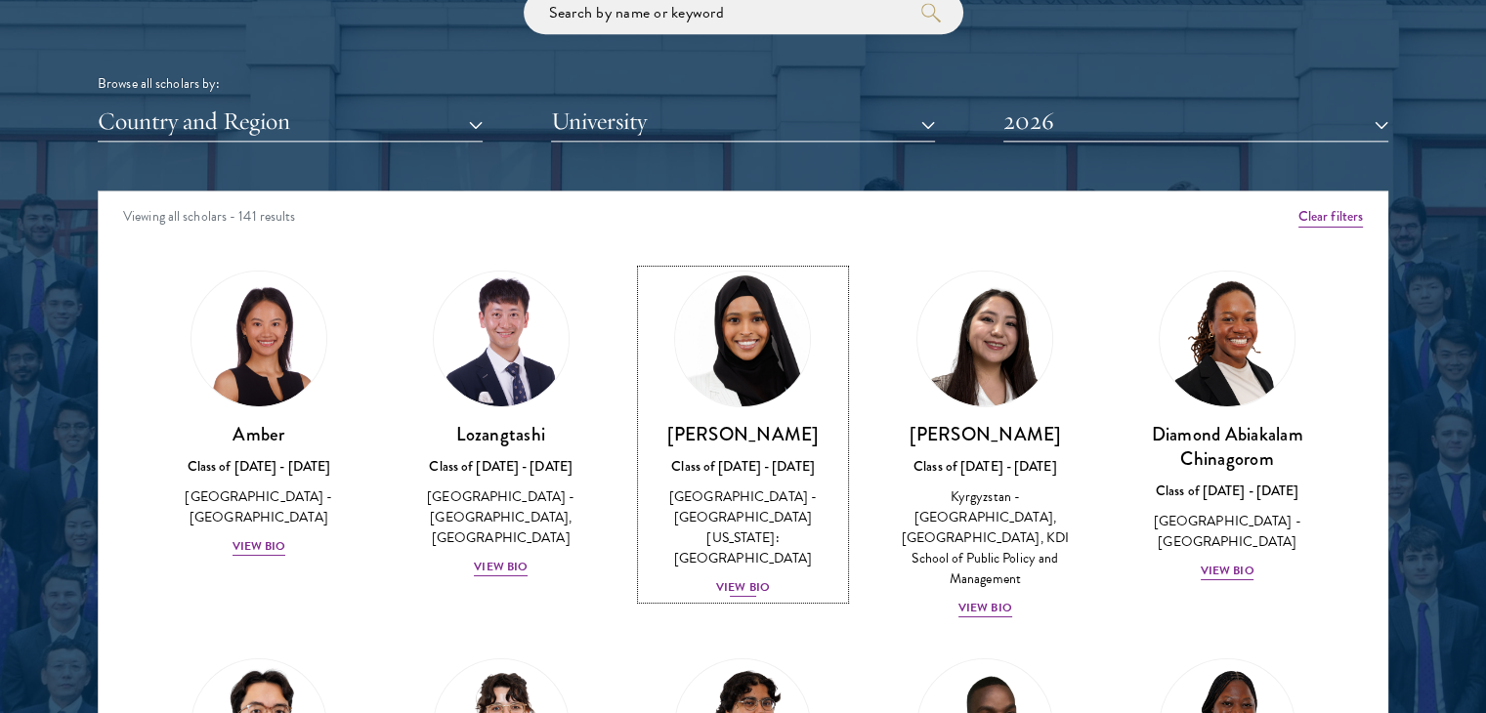
click at [740, 578] on div "View Bio" at bounding box center [743, 587] width 54 height 19
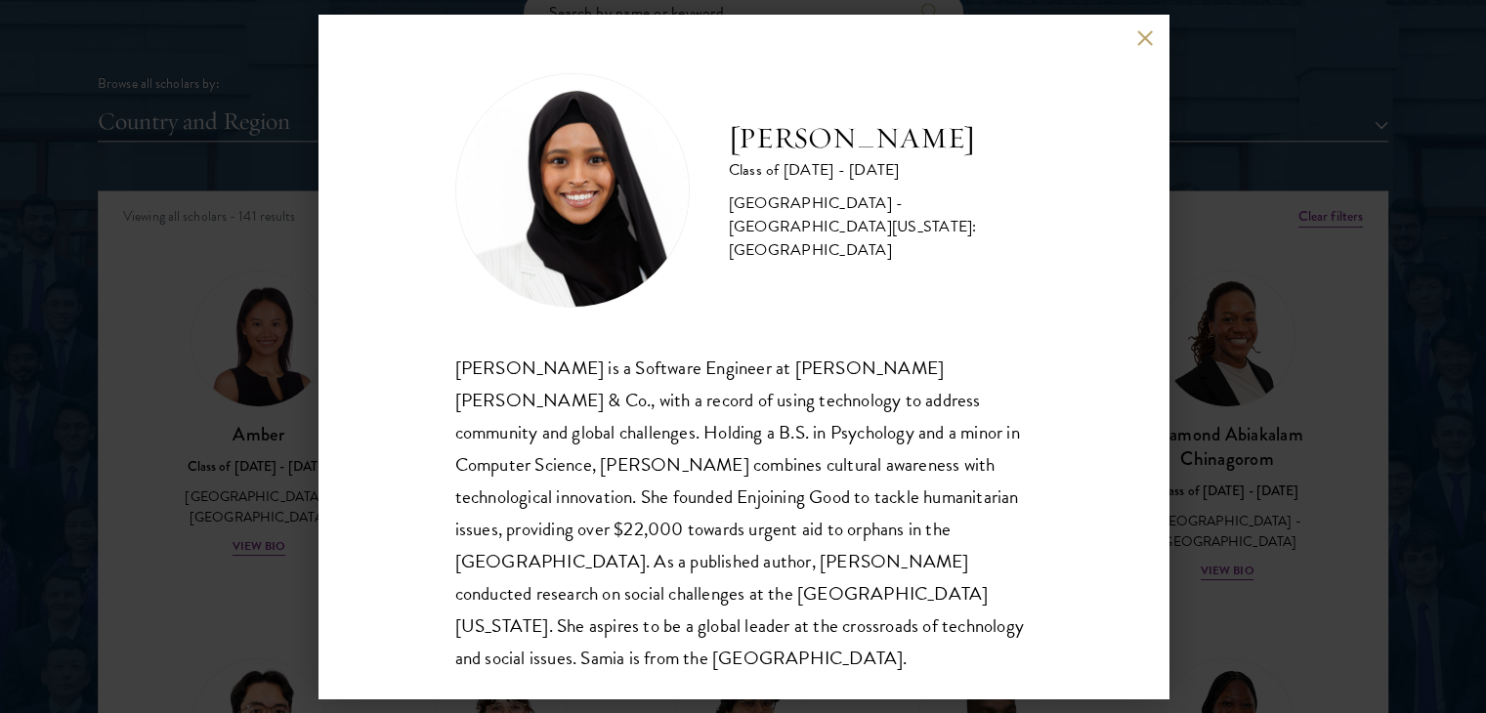
scroll to position [2, 0]
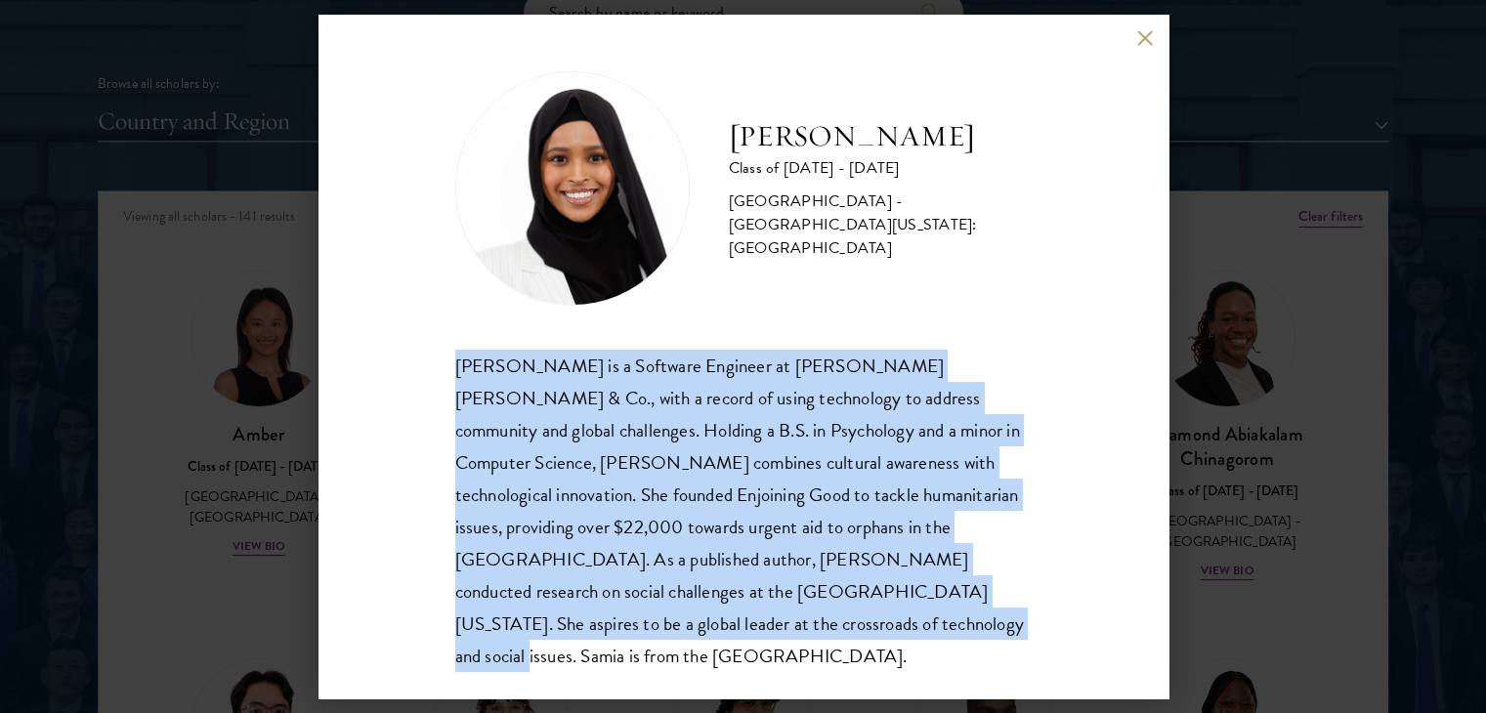
drag, startPoint x: 457, startPoint y: 362, endPoint x: 632, endPoint y: 632, distance: 322.2
click at [632, 632] on div "[PERSON_NAME] is a Software Engineer at [PERSON_NAME] [PERSON_NAME] & Co., with…" at bounding box center [743, 511] width 576 height 322
copy div "[PERSON_NAME] is a Software Engineer at [PERSON_NAME] [PERSON_NAME] & Co., with…"
click at [1141, 33] on button at bounding box center [1145, 37] width 17 height 17
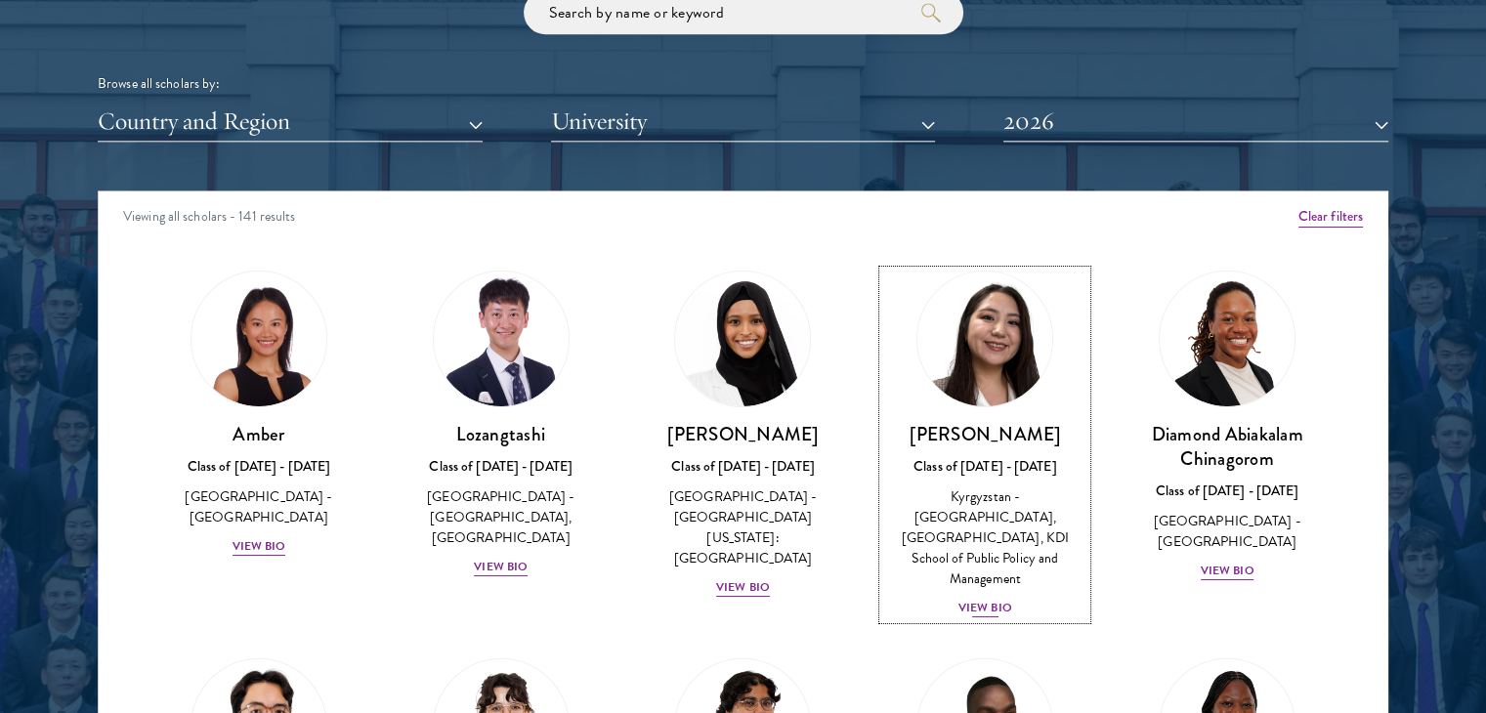
click at [995, 599] on div "View Bio" at bounding box center [986, 608] width 54 height 19
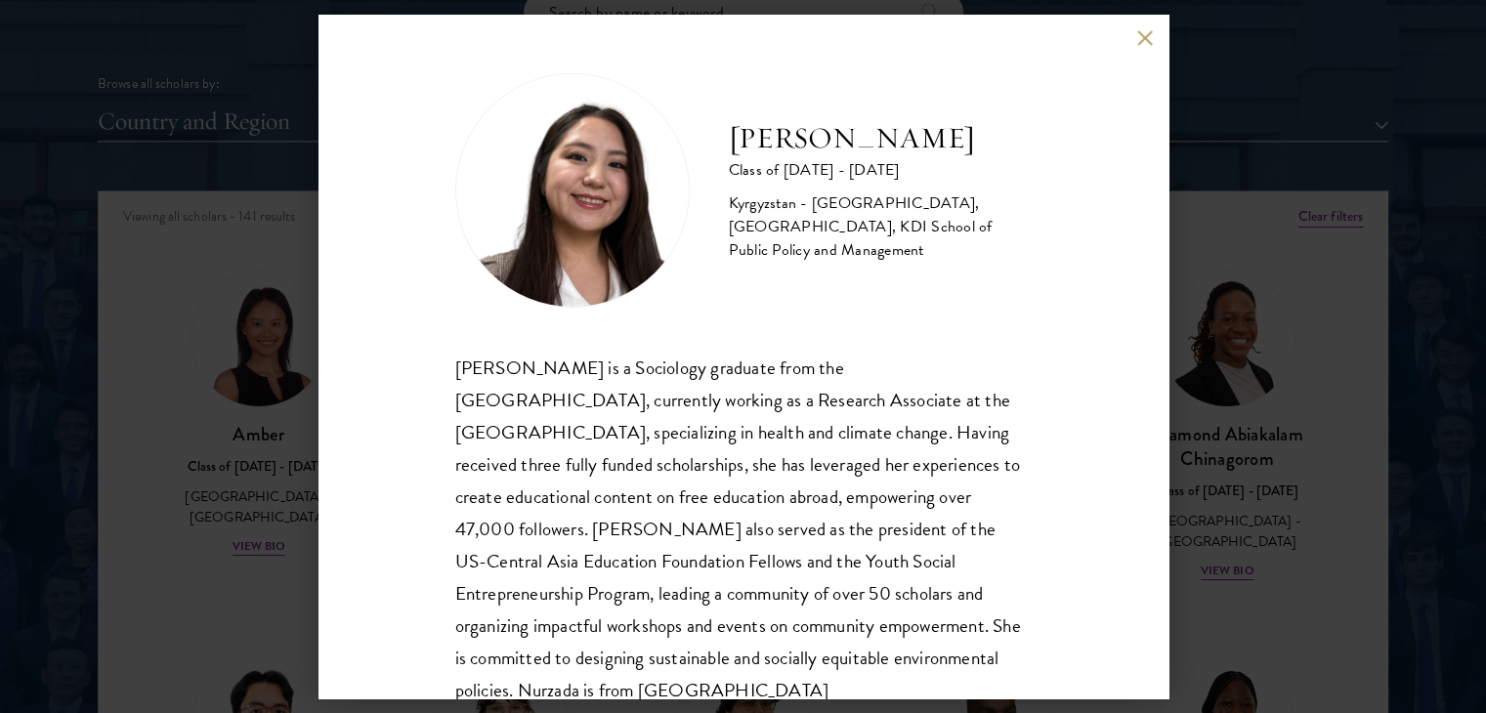
scroll to position [66, 0]
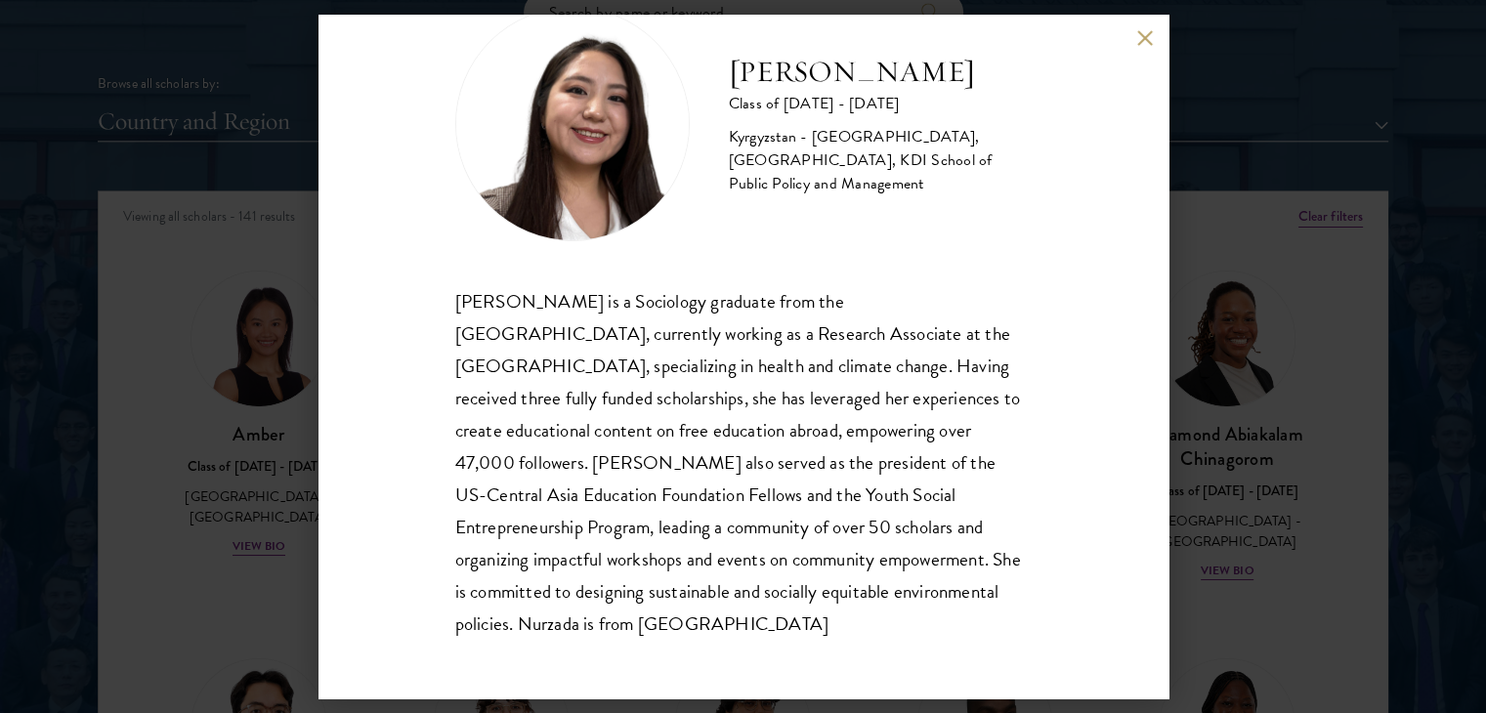
drag, startPoint x: 455, startPoint y: 298, endPoint x: 601, endPoint y: 626, distance: 359.1
click at [601, 626] on div "[PERSON_NAME] is a Sociology graduate from the [GEOGRAPHIC_DATA], currently wor…" at bounding box center [743, 463] width 576 height 356
copy div "[PERSON_NAME] is a Sociology graduate from the [GEOGRAPHIC_DATA], currently wor…"
click at [1149, 21] on div "Nurzada Abdivalieva Class of [DATE] - [DATE] [GEOGRAPHIC_DATA] - [GEOGRAPHIC_DA…" at bounding box center [744, 357] width 850 height 684
click at [1146, 46] on div "Nurzada Abdivalieva Class of [DATE] - [DATE] [GEOGRAPHIC_DATA] - [GEOGRAPHIC_DA…" at bounding box center [744, 357] width 850 height 684
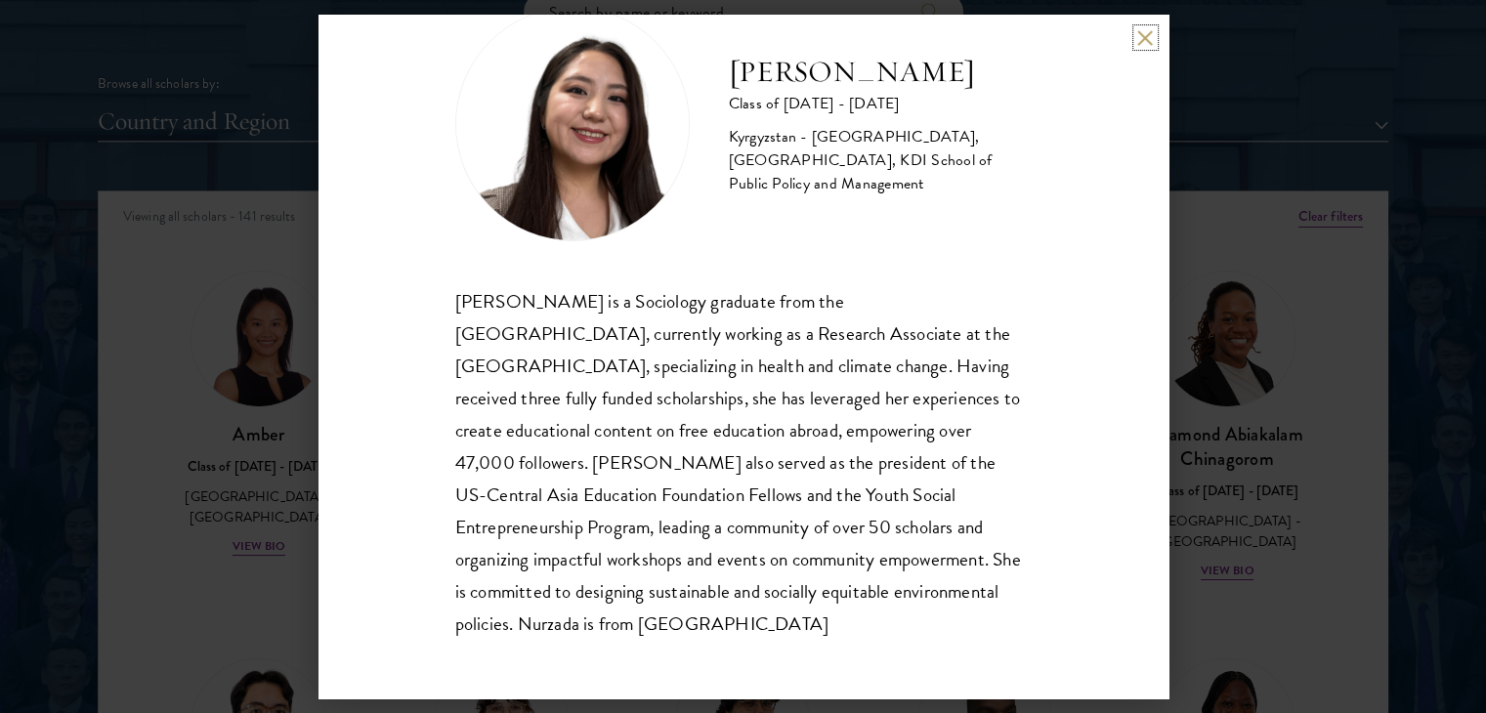
click at [1144, 39] on button at bounding box center [1145, 37] width 17 height 17
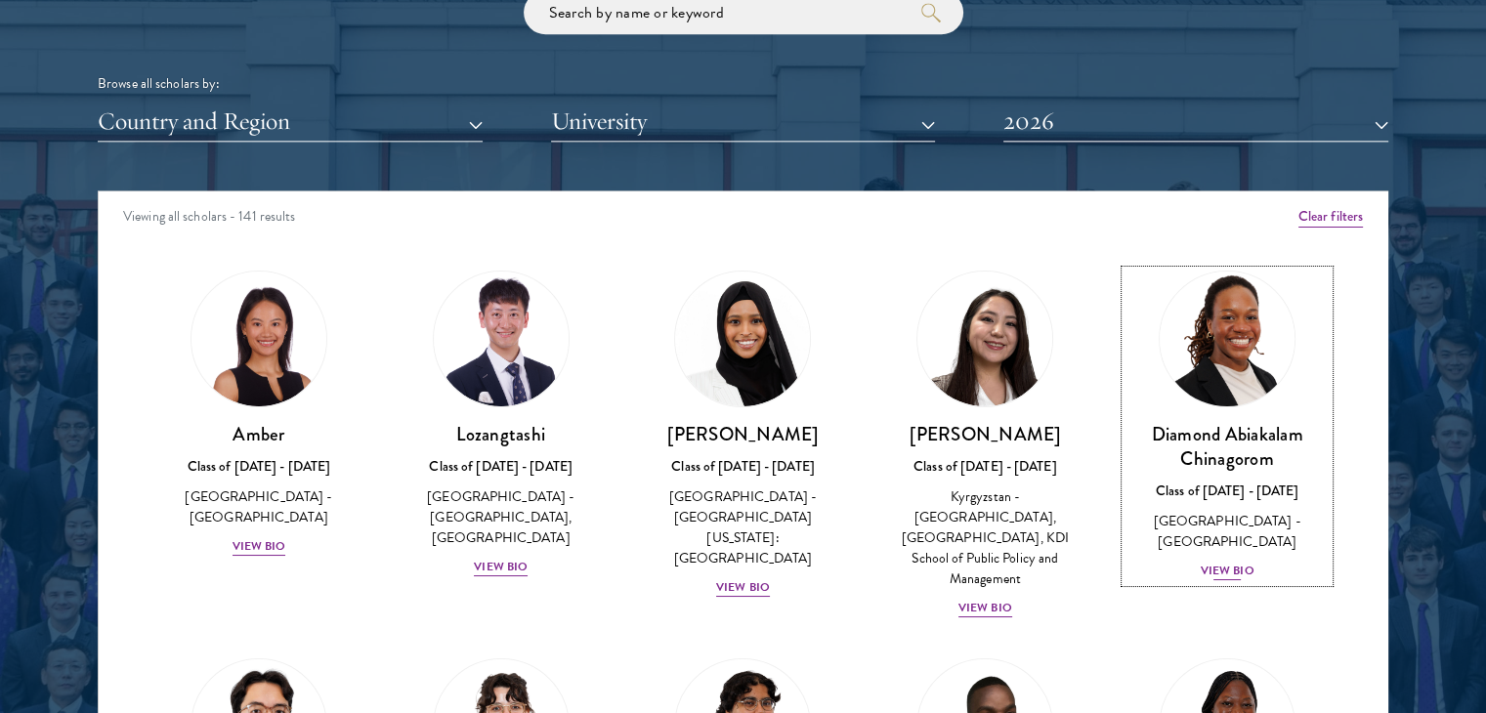
click at [1208, 562] on div "View Bio" at bounding box center [1228, 571] width 54 height 19
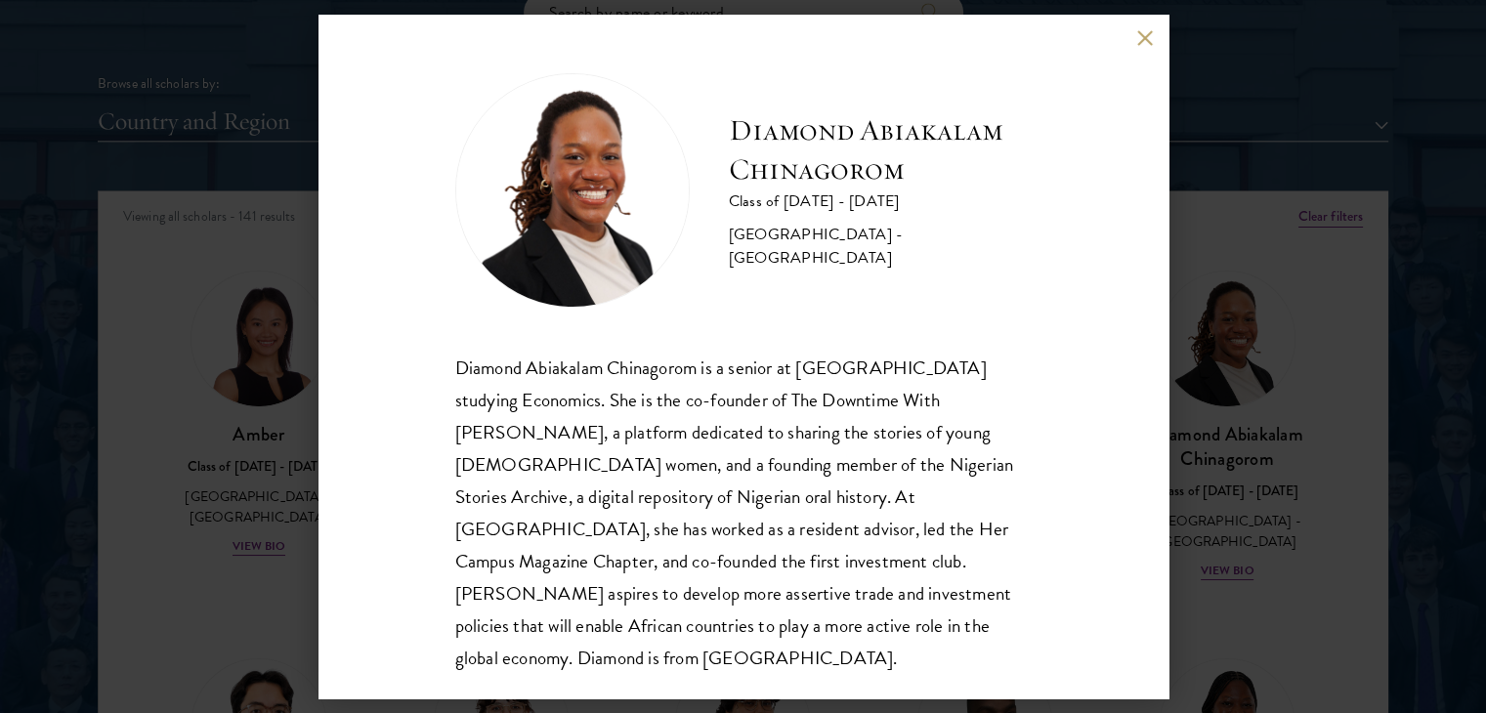
scroll to position [2, 0]
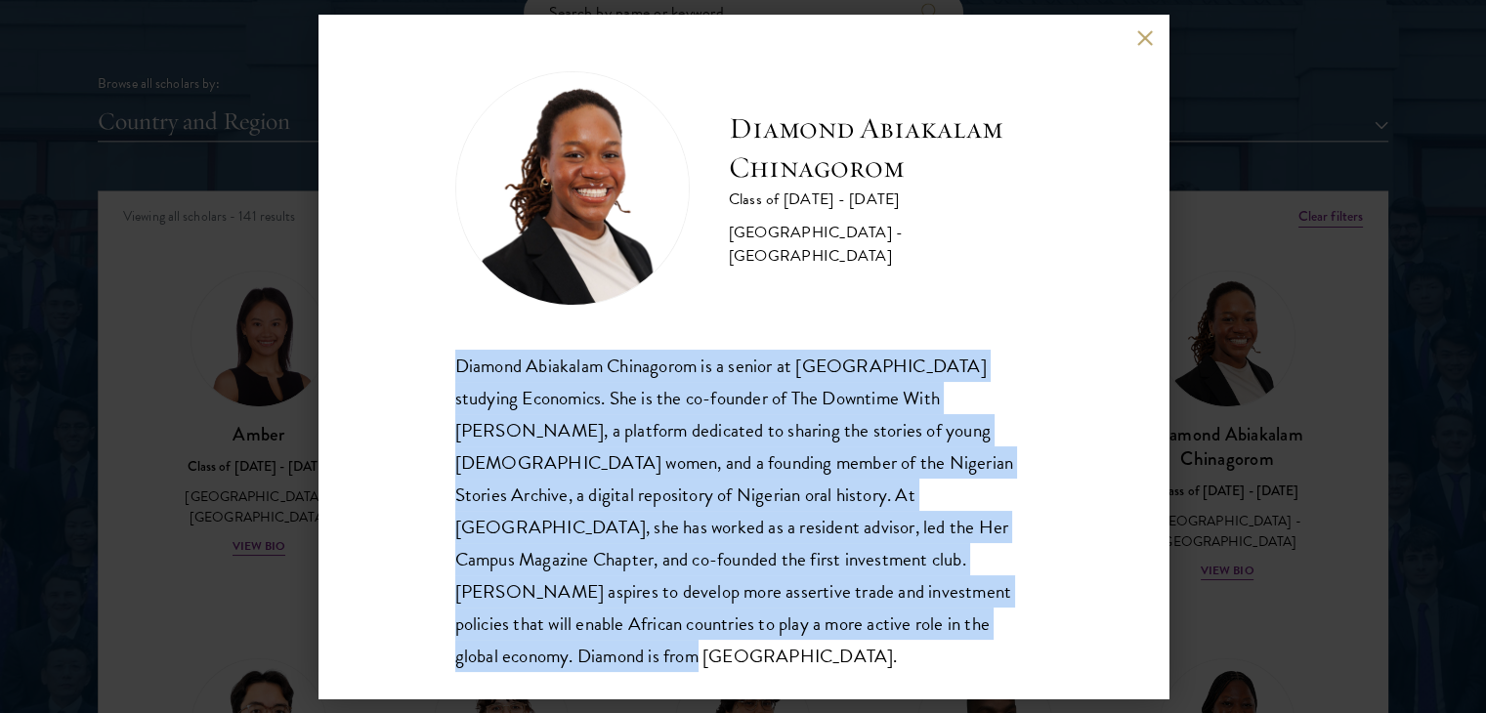
drag, startPoint x: 450, startPoint y: 361, endPoint x: 980, endPoint y: 620, distance: 589.9
click at [980, 620] on div "Diamond Abiakalam [GEOGRAPHIC_DATA] Class of [DATE] - [DATE] [GEOGRAPHIC_DATA] …" at bounding box center [744, 357] width 850 height 684
copy div "Diamond Abiakalam Chinagorom is a senior at [GEOGRAPHIC_DATA] studying Economic…"
click at [1142, 37] on button at bounding box center [1145, 37] width 17 height 17
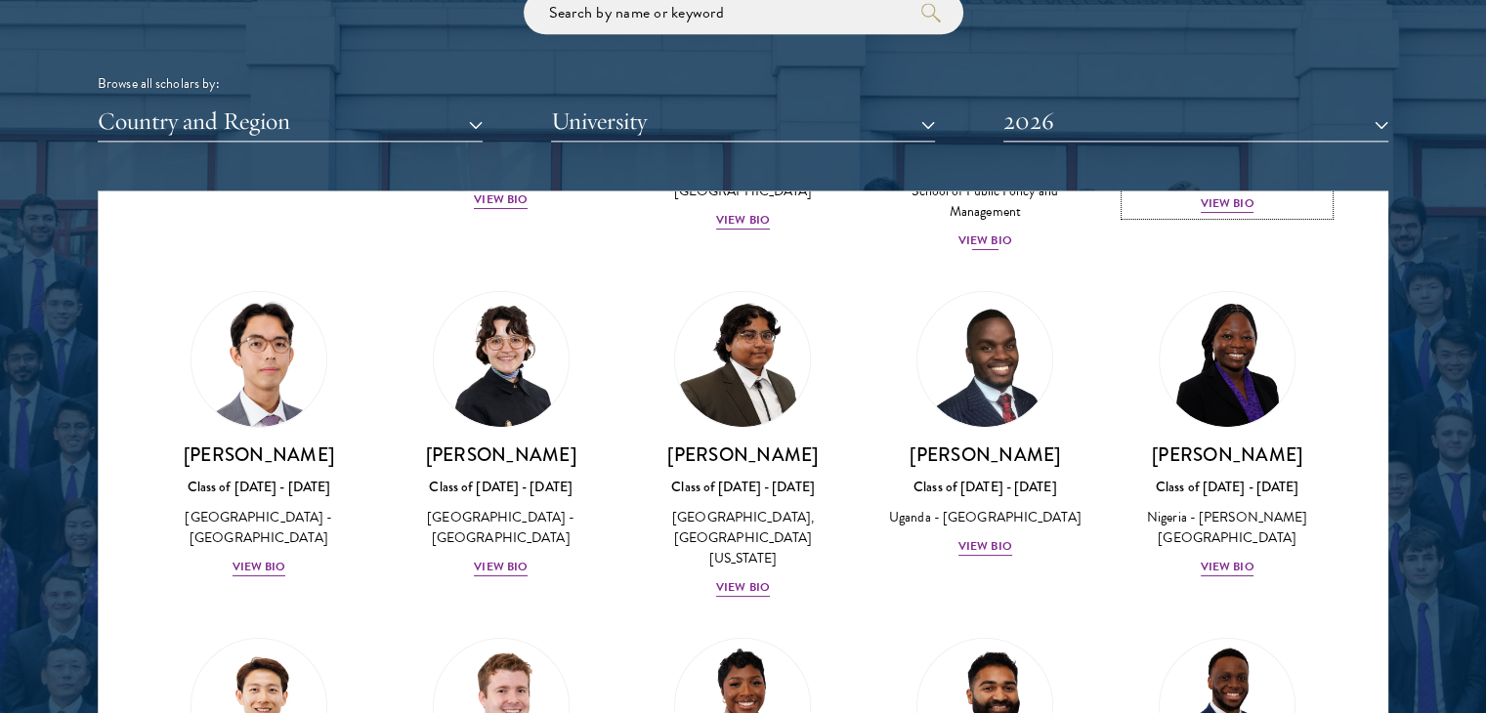
scroll to position [370, 0]
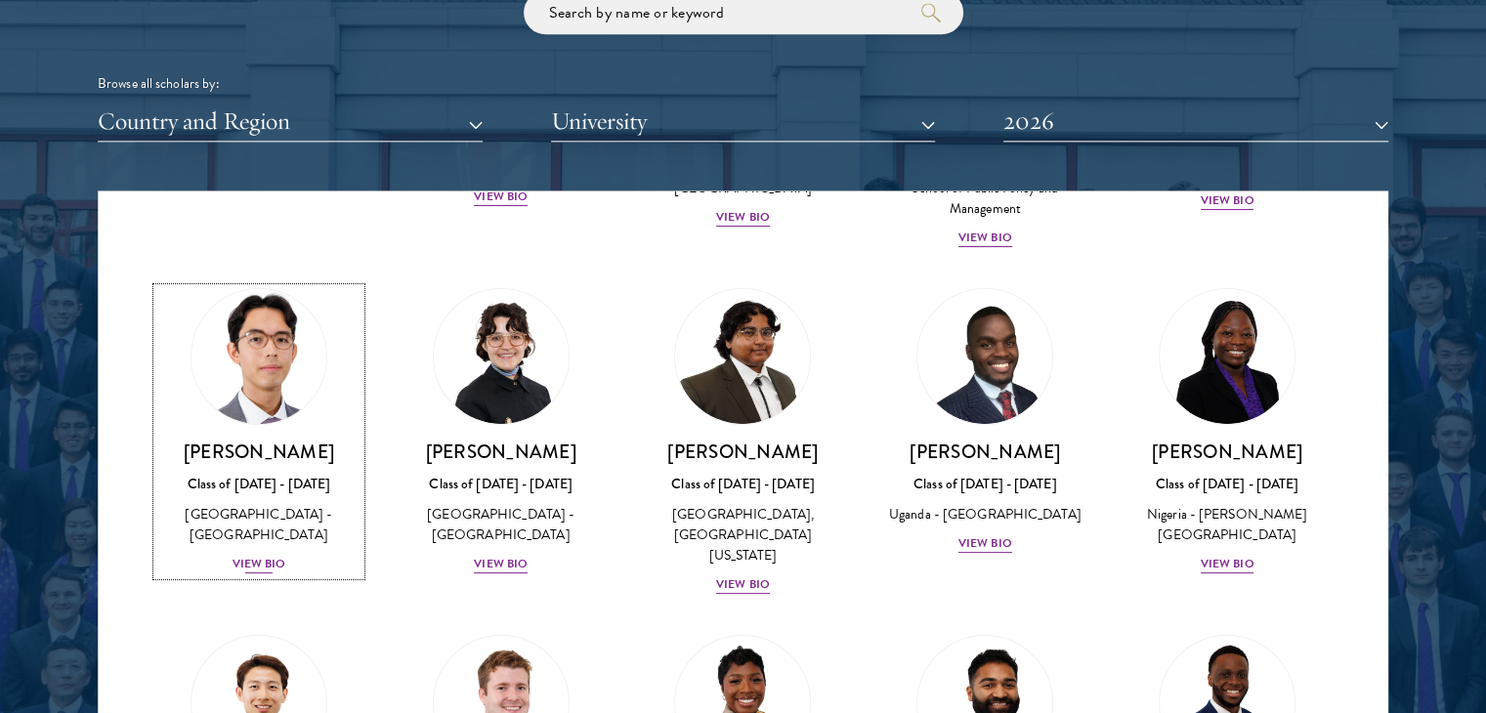
click at [272, 531] on div "[PERSON_NAME] Class of [DATE] - [DATE] [GEOGRAPHIC_DATA] - [GEOGRAPHIC_DATA] [G…" at bounding box center [258, 508] width 203 height 136
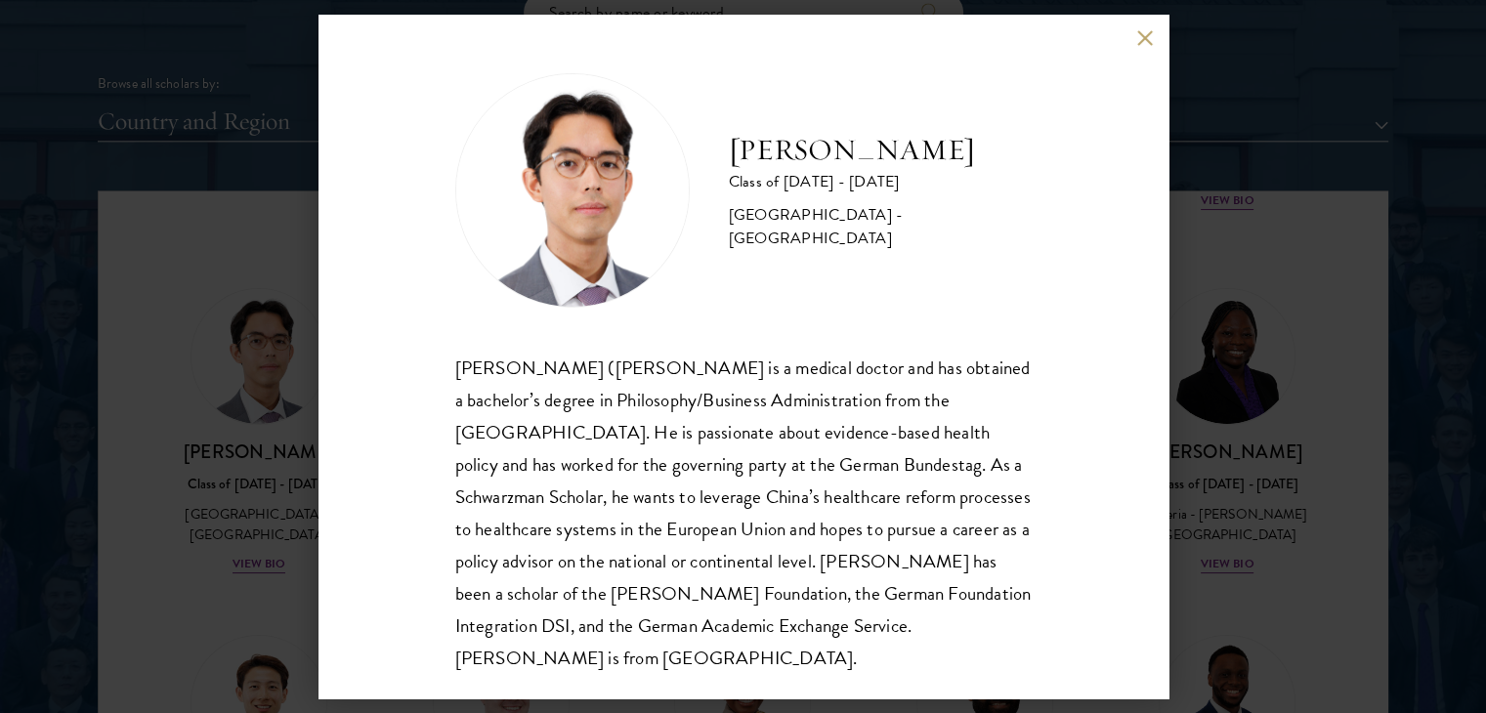
scroll to position [34, 0]
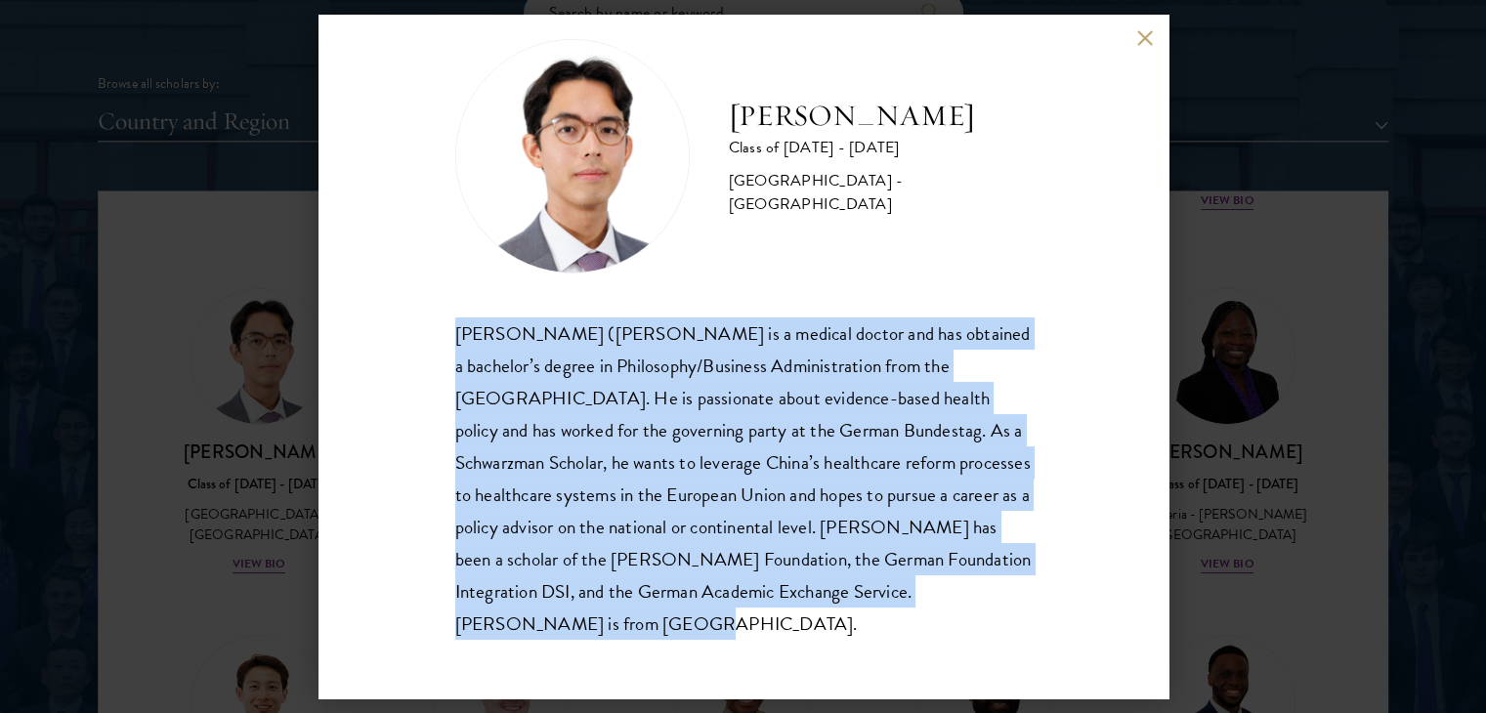
drag, startPoint x: 457, startPoint y: 334, endPoint x: 849, endPoint y: 627, distance: 489.3
click at [849, 627] on div "[PERSON_NAME] ([PERSON_NAME] is a medical doctor and has obtained a bachelor’s …" at bounding box center [743, 479] width 576 height 322
copy div "[PERSON_NAME] ([PERSON_NAME] is a medical doctor and has obtained a bachelor’s …"
click at [1138, 41] on button at bounding box center [1145, 37] width 17 height 17
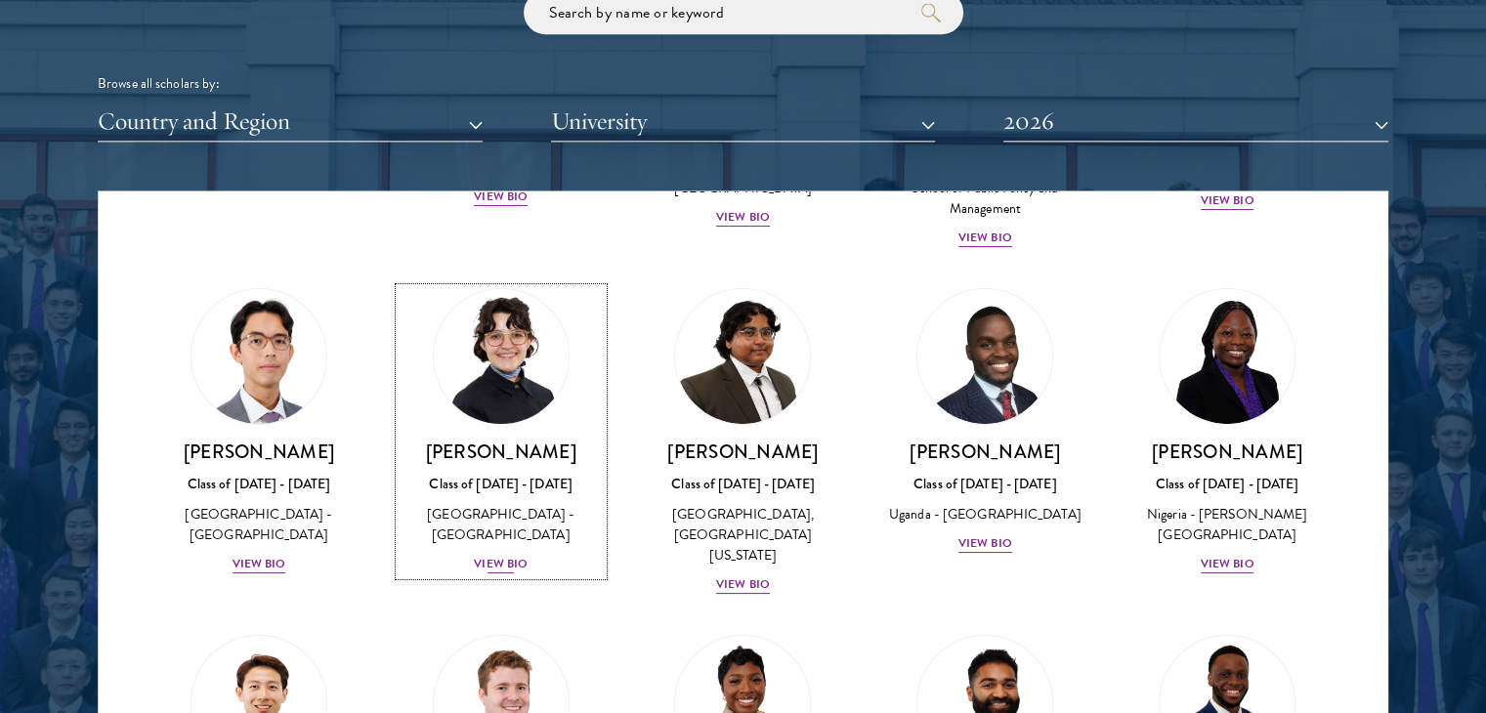
click at [504, 555] on div "View Bio" at bounding box center [501, 564] width 54 height 19
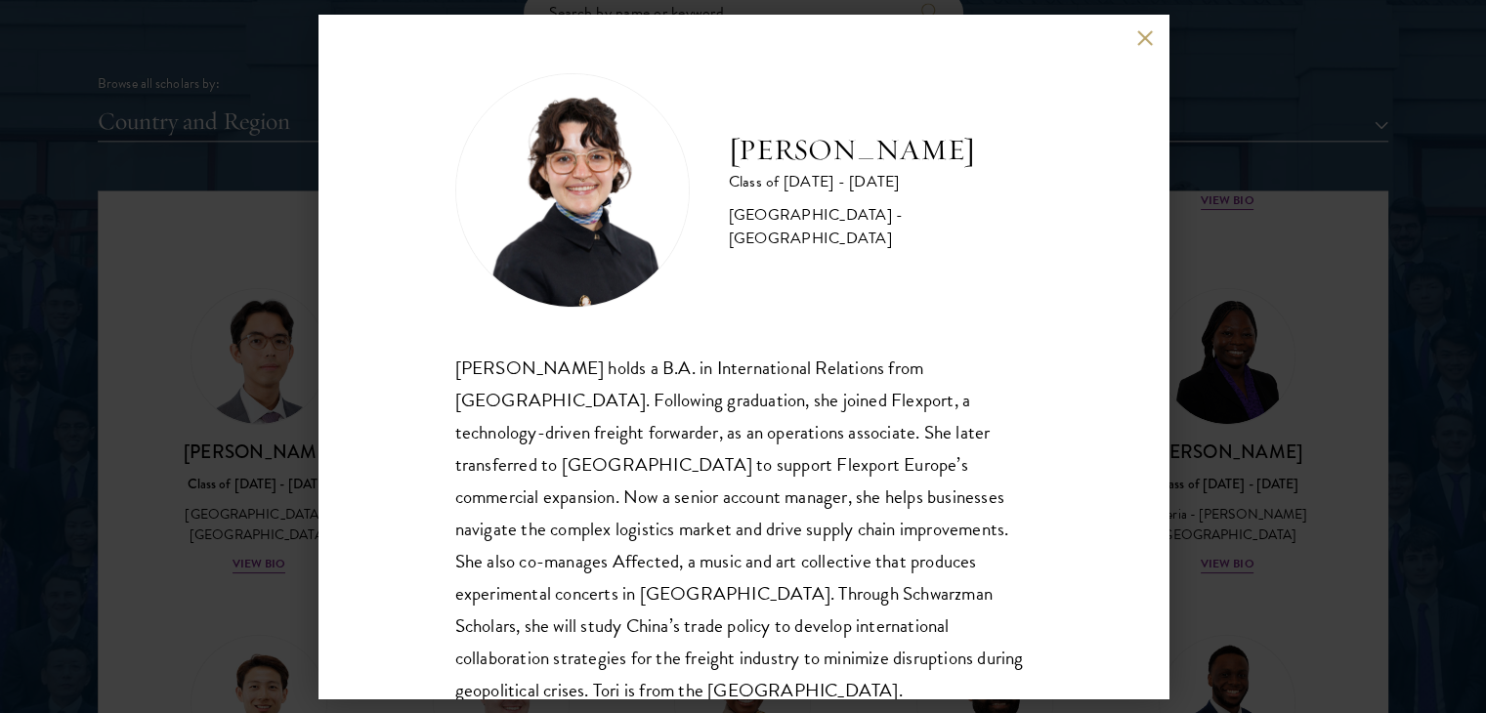
scroll to position [66, 0]
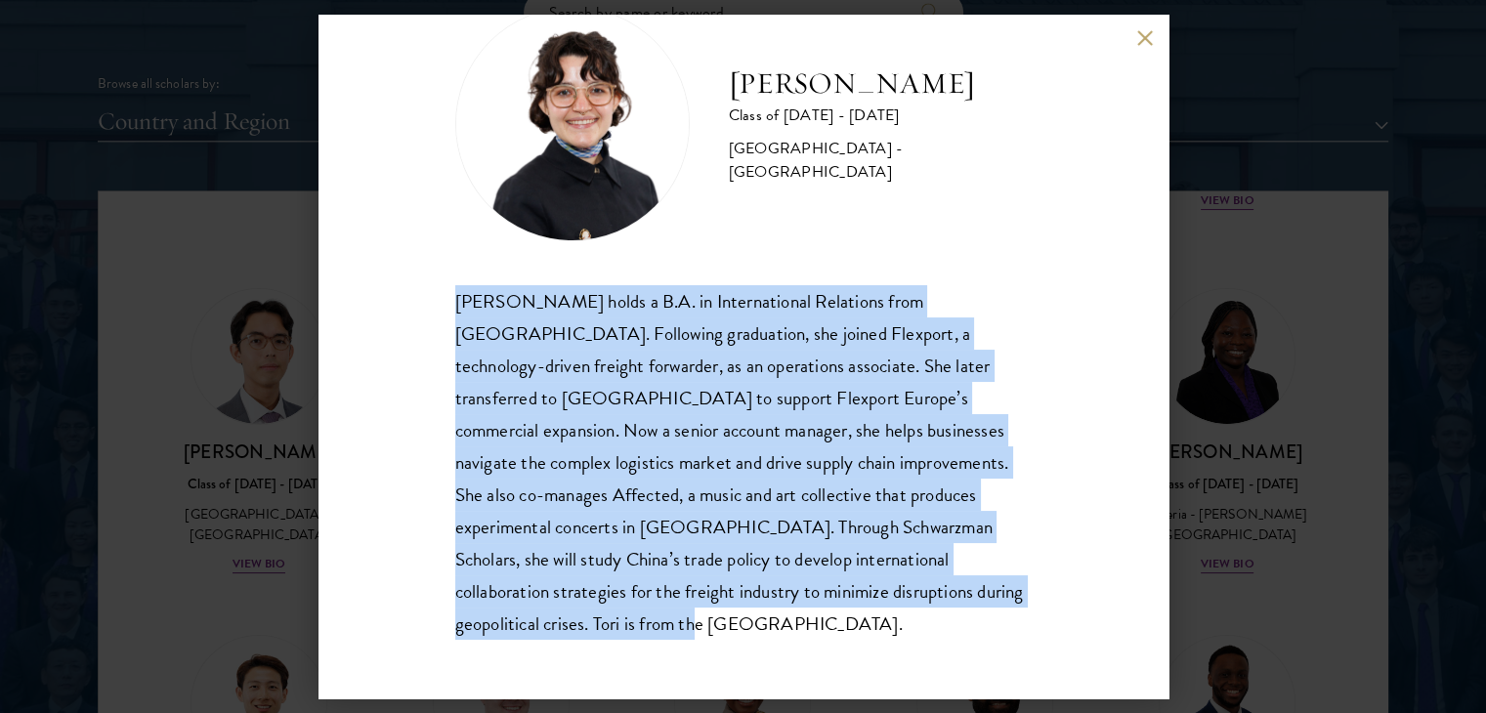
drag, startPoint x: 451, startPoint y: 294, endPoint x: 573, endPoint y: 618, distance: 345.4
click at [573, 618] on div "[PERSON_NAME] Class of [DATE] - [DATE] [GEOGRAPHIC_DATA] - [GEOGRAPHIC_DATA] [P…" at bounding box center [744, 357] width 850 height 684
click at [1148, 35] on button at bounding box center [1145, 37] width 17 height 17
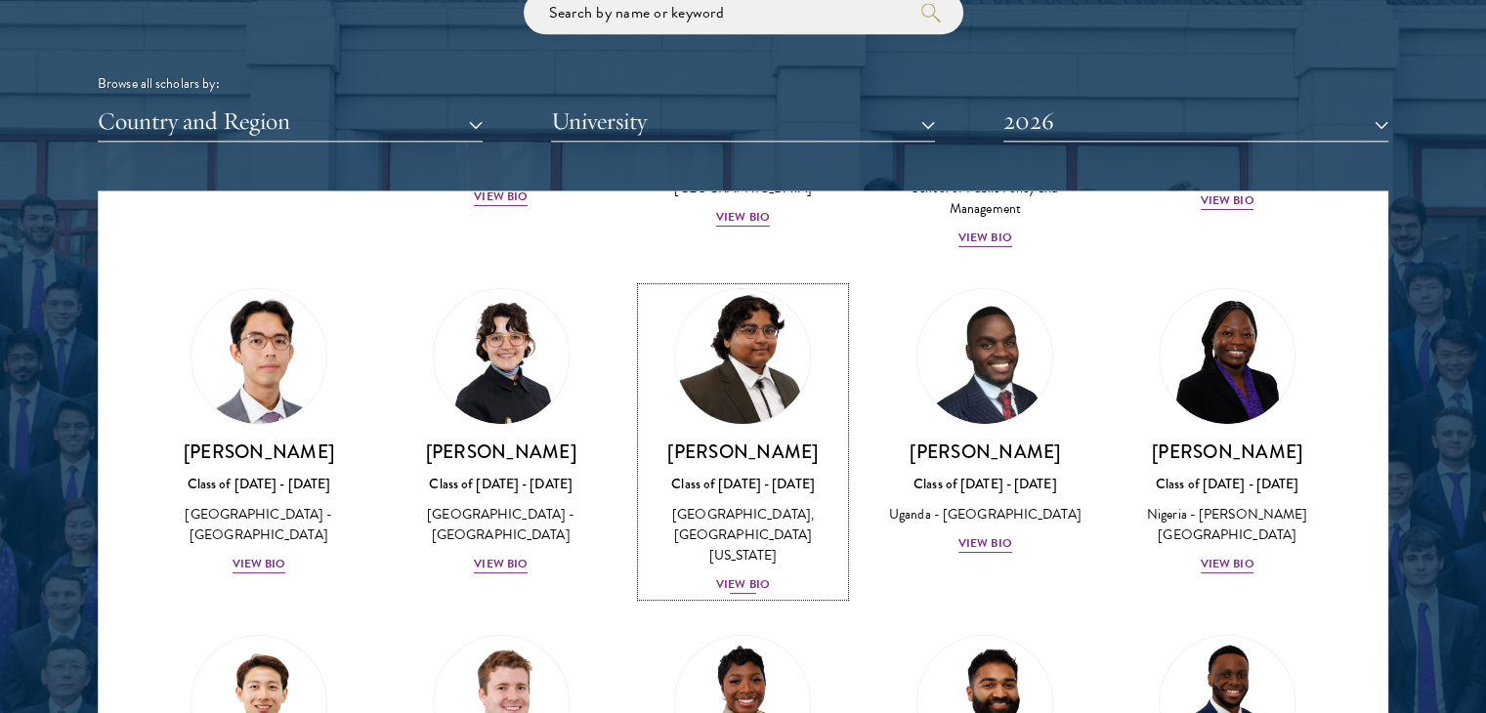
click at [731, 575] on div "View Bio" at bounding box center [743, 584] width 54 height 19
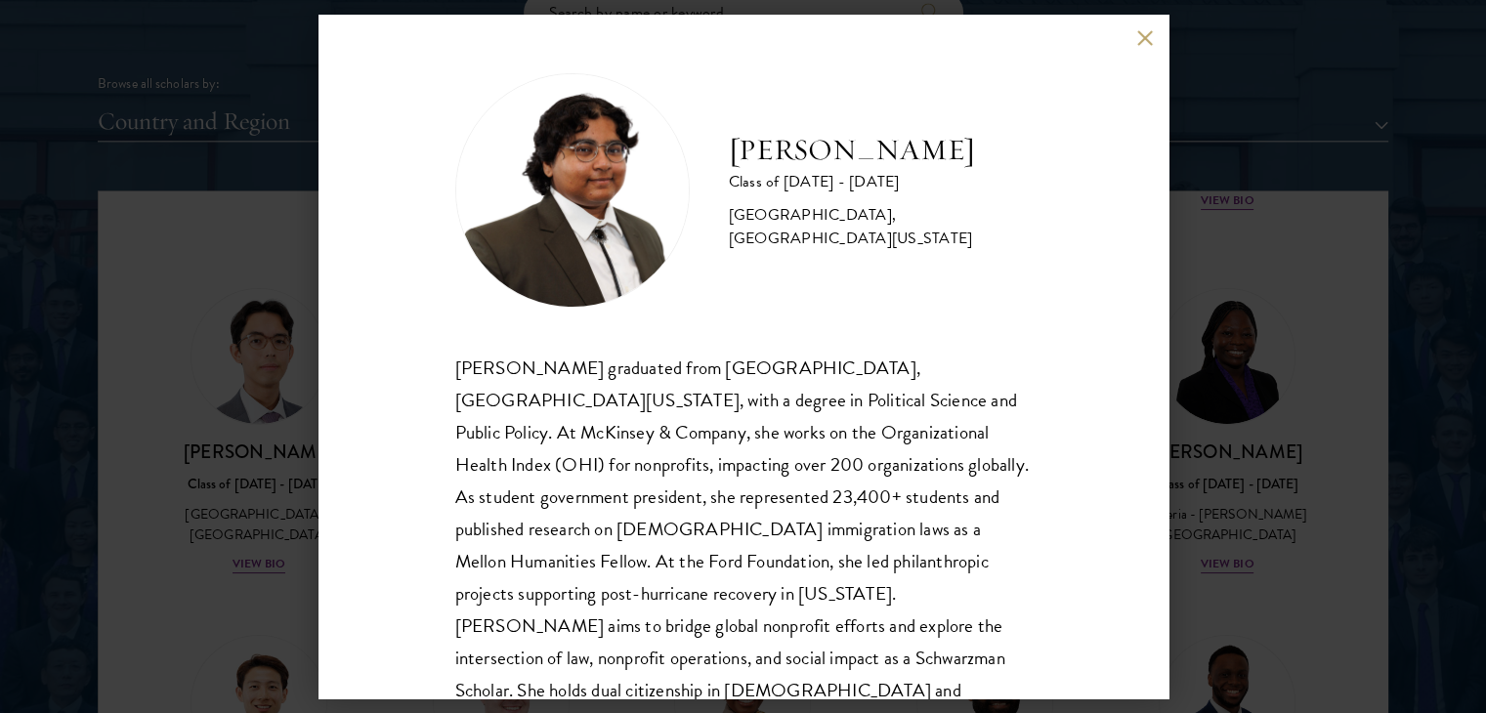
scroll to position [66, 0]
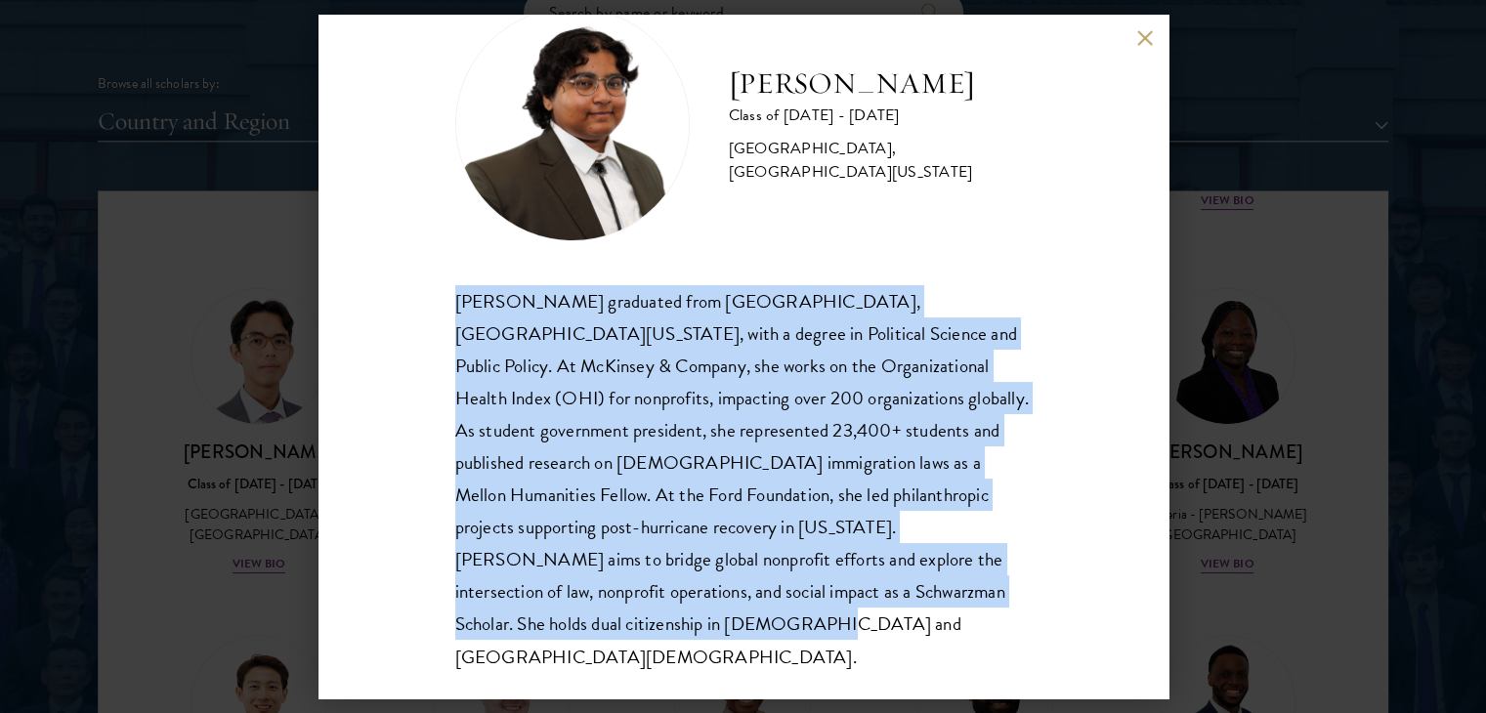
drag, startPoint x: 456, startPoint y: 302, endPoint x: 662, endPoint y: 620, distance: 379.4
click at [662, 620] on div "[PERSON_NAME] graduated from [GEOGRAPHIC_DATA], [GEOGRAPHIC_DATA][US_STATE], wi…" at bounding box center [743, 479] width 576 height 388
click at [1139, 41] on button at bounding box center [1145, 37] width 17 height 17
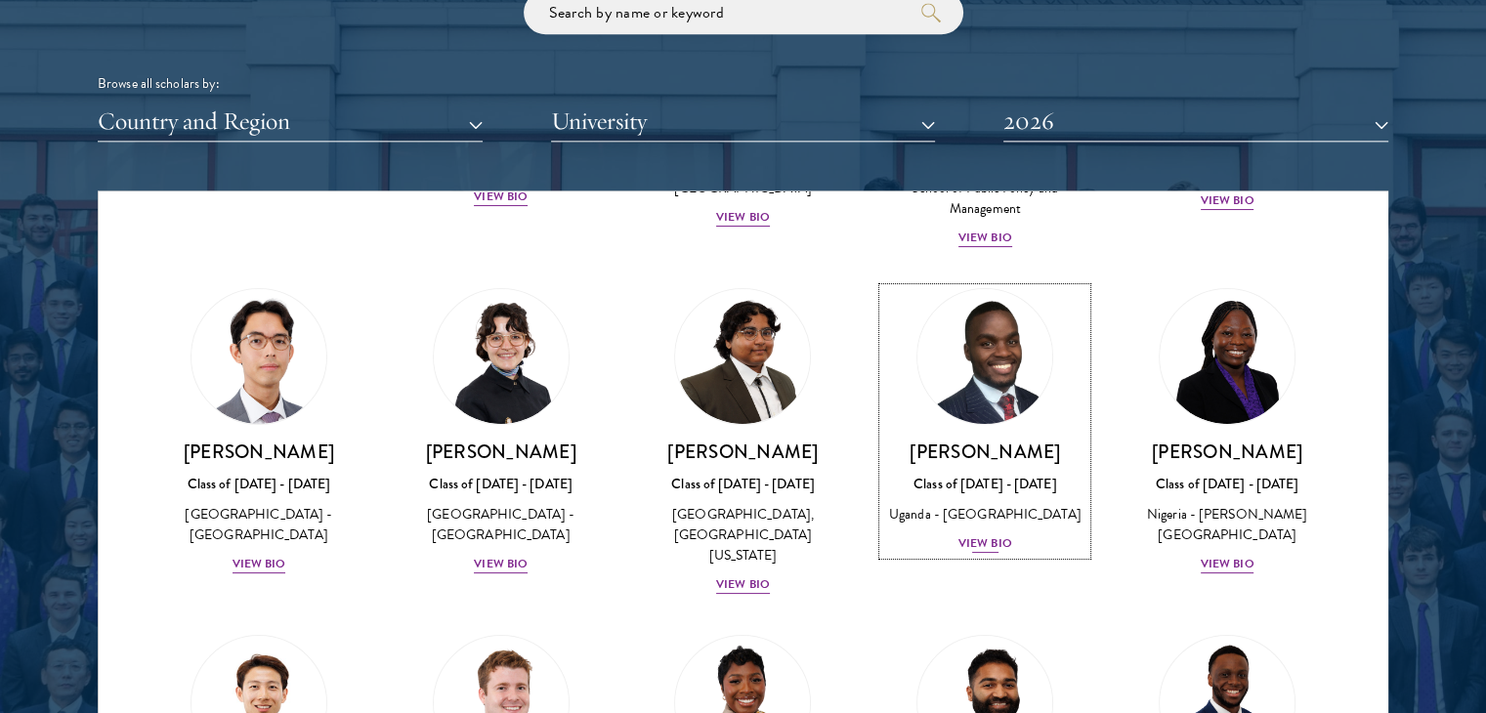
click at [981, 543] on div "View Bio" at bounding box center [986, 543] width 54 height 19
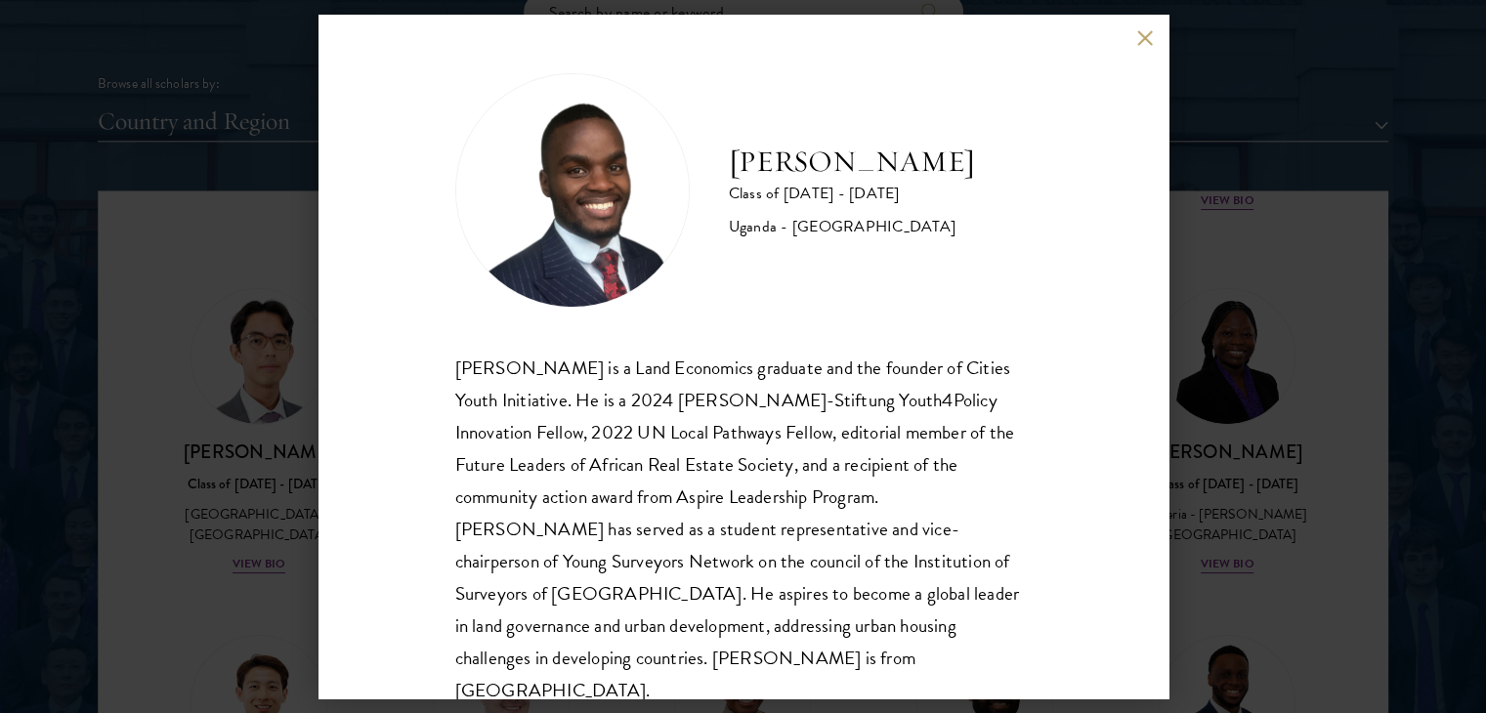
scroll to position [34, 0]
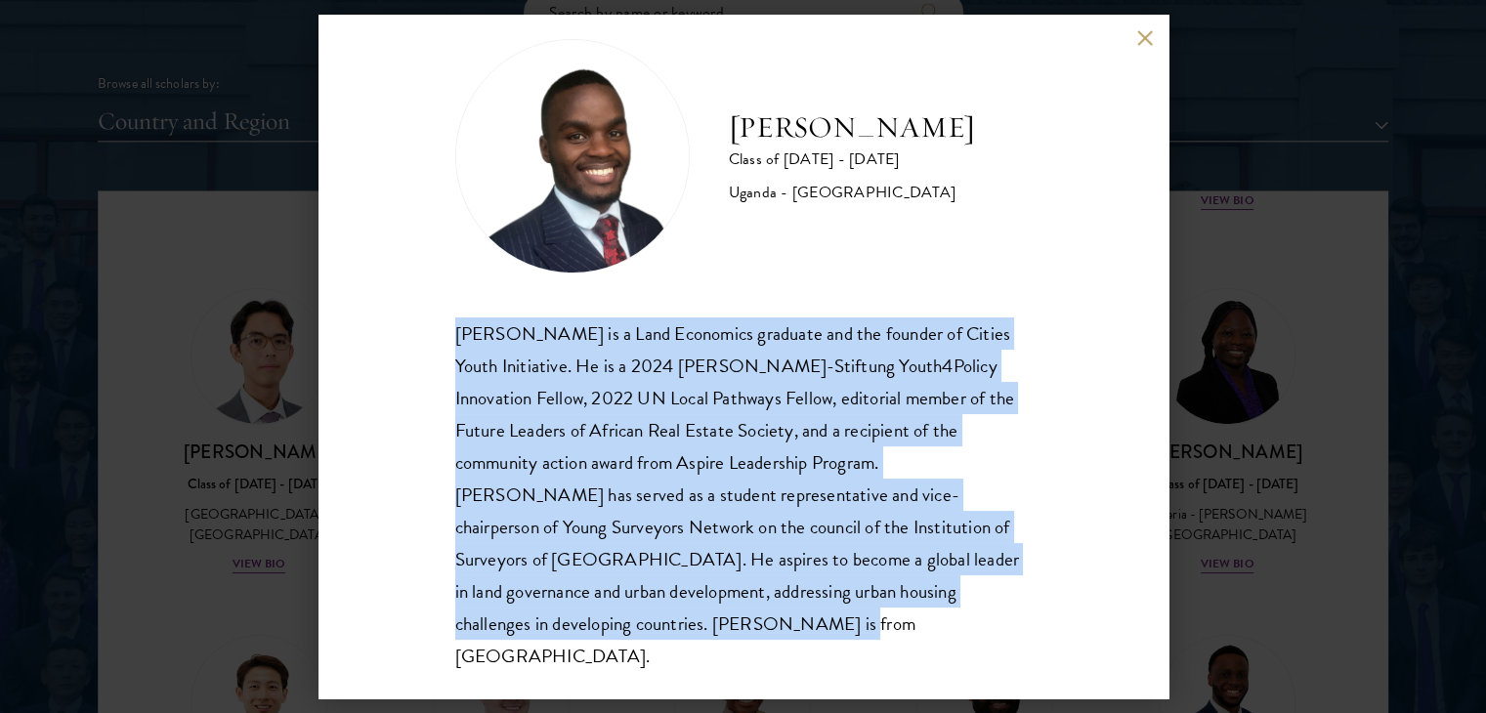
drag, startPoint x: 453, startPoint y: 332, endPoint x: 664, endPoint y: 659, distance: 388.6
click at [664, 659] on div "[PERSON_NAME] Class of [DATE] - [DATE] [GEOGRAPHIC_DATA] - [GEOGRAPHIC_DATA] [G…" at bounding box center [744, 357] width 850 height 684
click at [1142, 32] on button at bounding box center [1145, 37] width 17 height 17
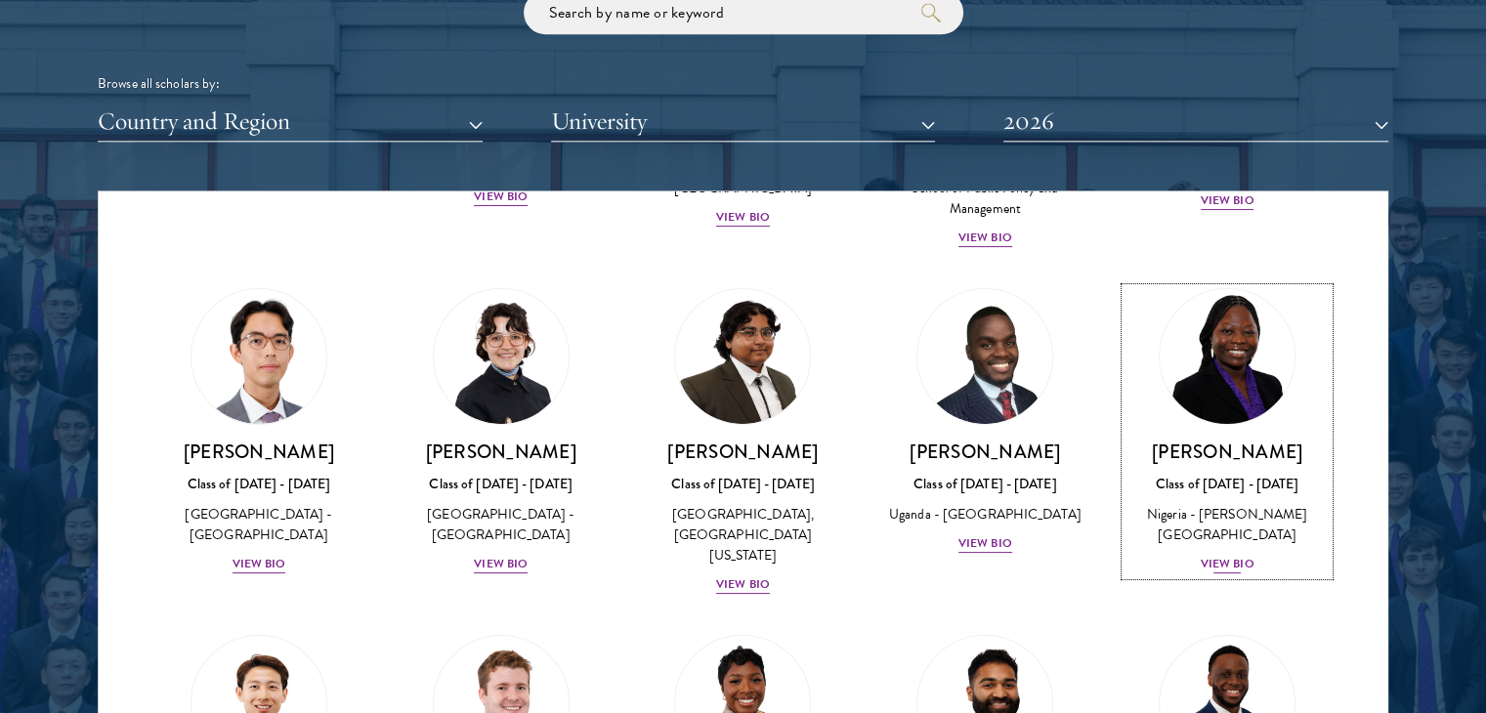
click at [1223, 555] on div "View Bio" at bounding box center [1228, 564] width 54 height 19
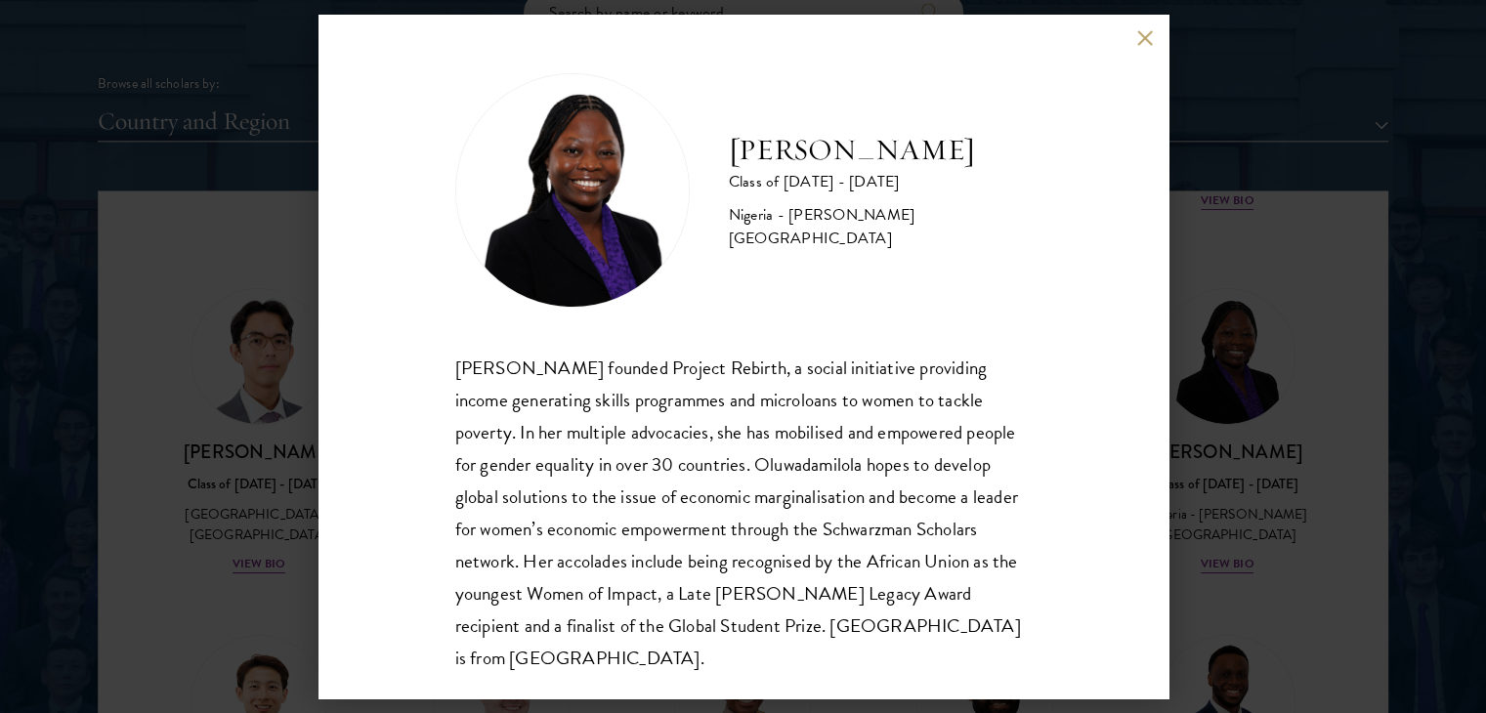
scroll to position [34, 0]
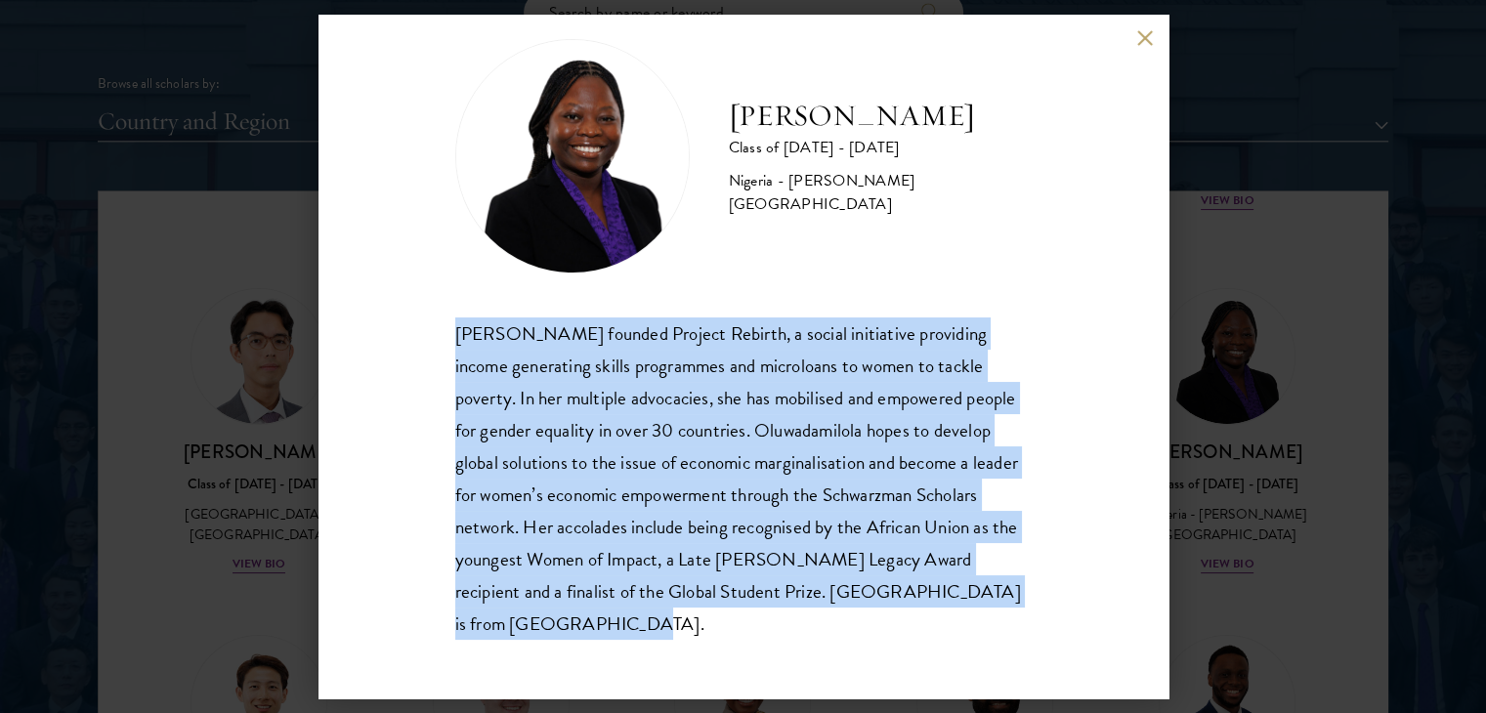
drag, startPoint x: 452, startPoint y: 329, endPoint x: 717, endPoint y: 617, distance: 390.7
click at [717, 617] on div "[PERSON_NAME] Class of [DATE] - [DATE] [GEOGRAPHIC_DATA] - [PERSON_NAME][GEOGRA…" at bounding box center [744, 357] width 850 height 684
click at [1147, 30] on button at bounding box center [1145, 37] width 17 height 17
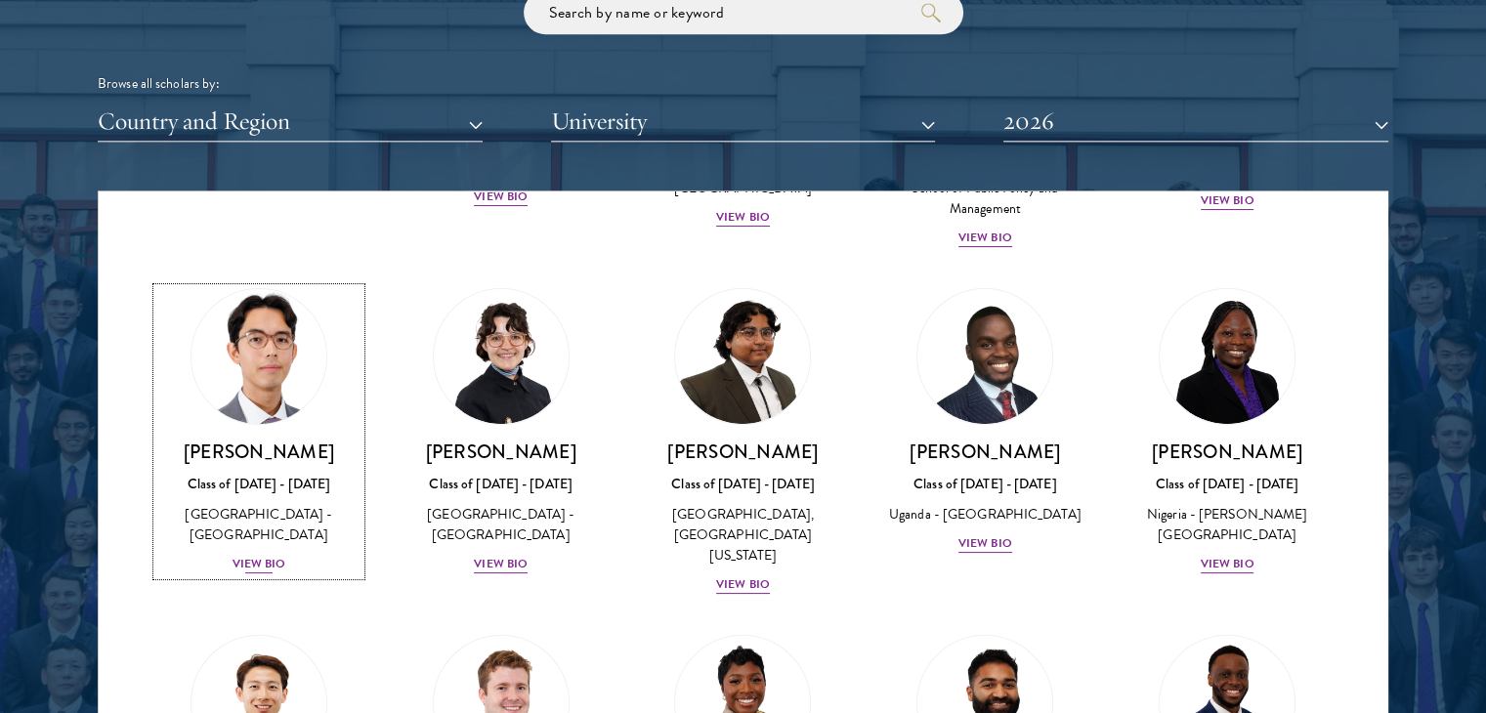
click at [285, 534] on div "[PERSON_NAME] Class of [DATE] - [DATE] [GEOGRAPHIC_DATA] - [GEOGRAPHIC_DATA] [G…" at bounding box center [258, 508] width 203 height 136
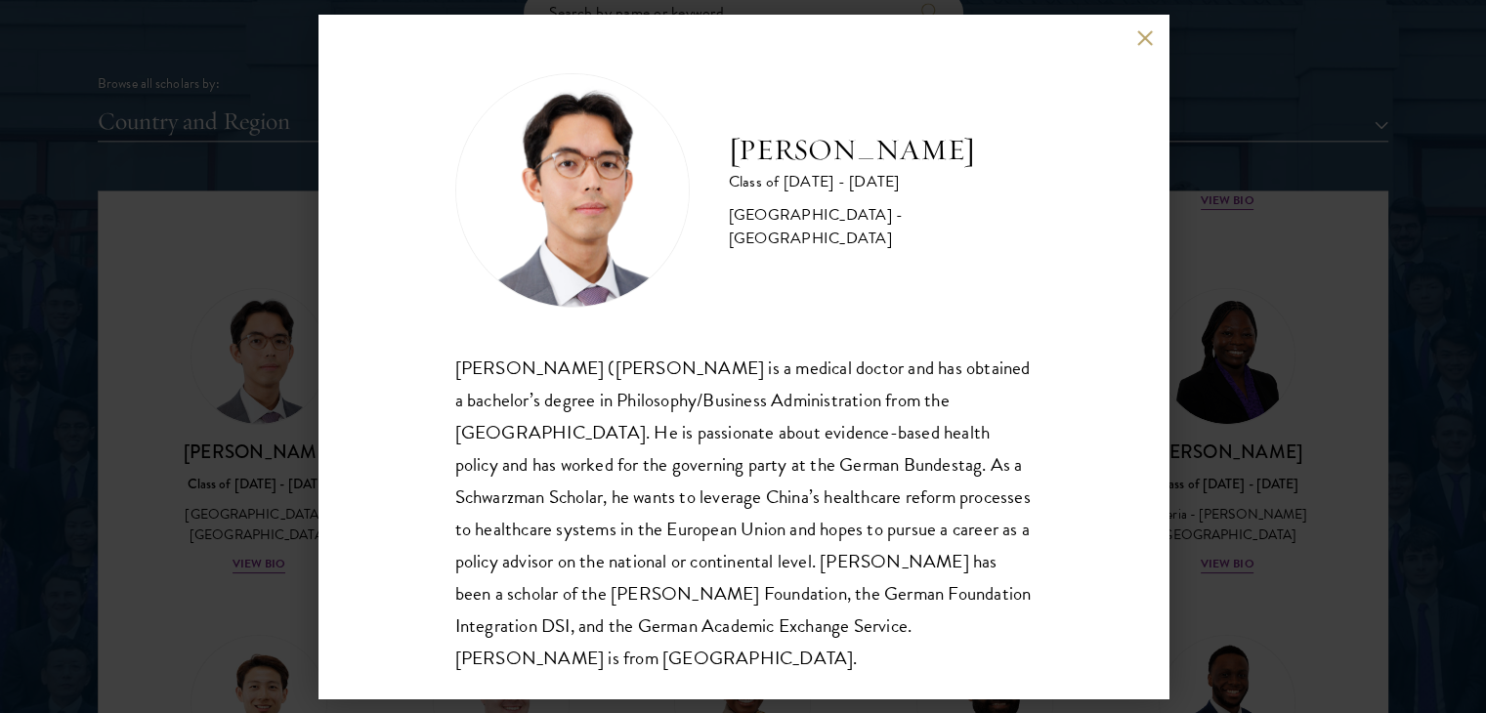
scroll to position [34, 0]
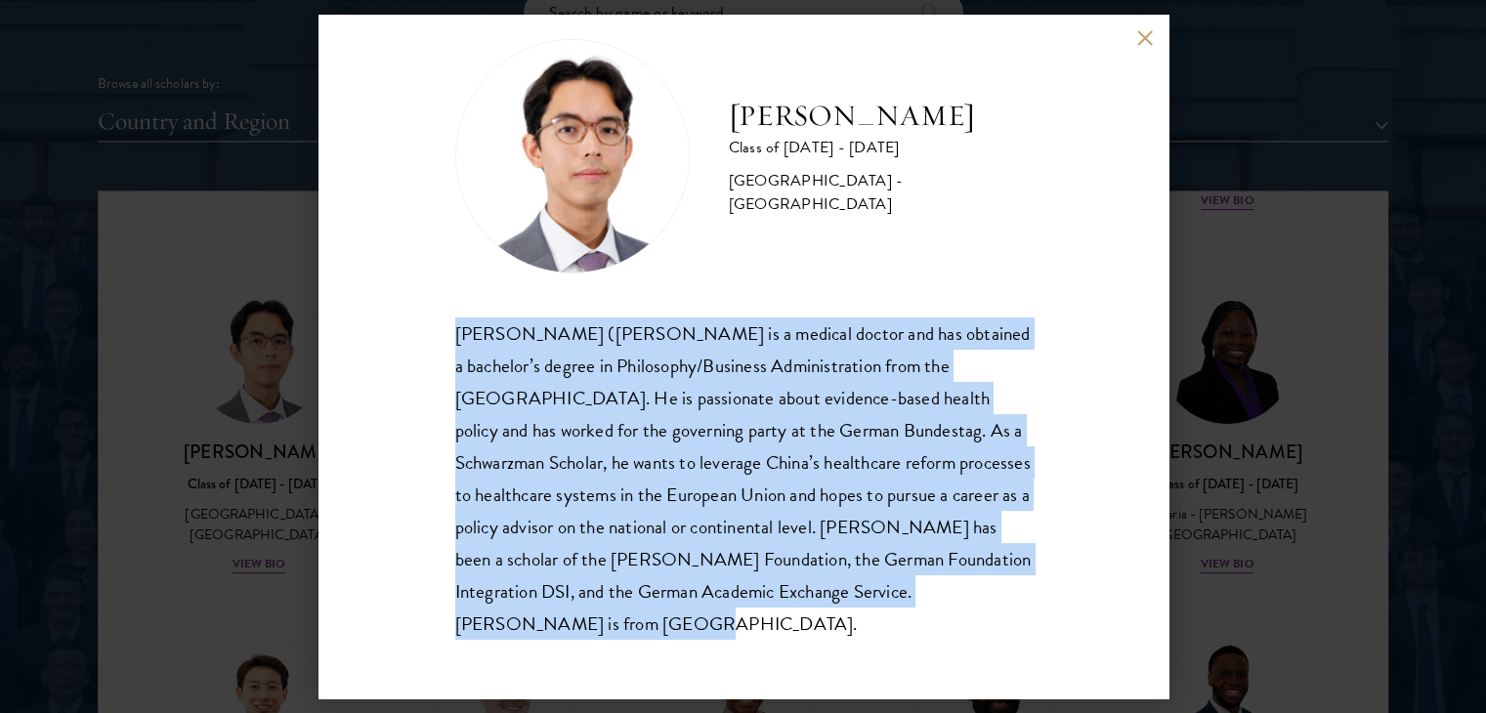
drag, startPoint x: 456, startPoint y: 332, endPoint x: 883, endPoint y: 646, distance: 529.8
click at [883, 646] on div "[PERSON_NAME] Class of [DATE] - [DATE] [GEOGRAPHIC_DATA] - [GEOGRAPHIC_DATA] [P…" at bounding box center [744, 357] width 850 height 684
